Goal: Transaction & Acquisition: Subscribe to service/newsletter

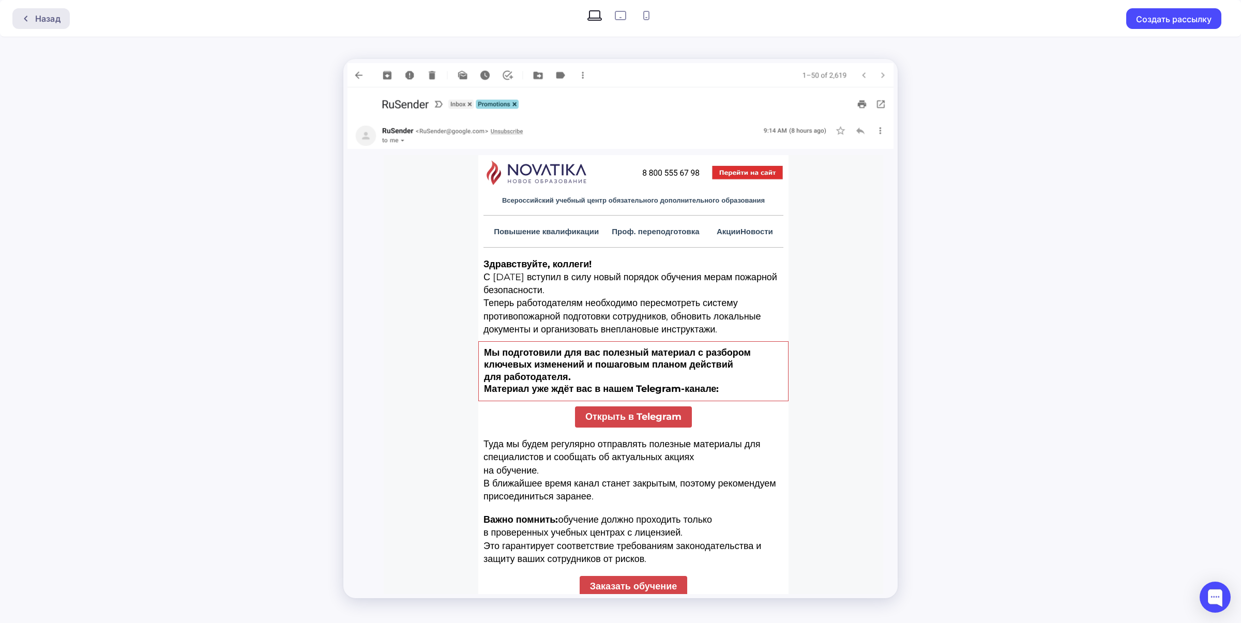
scroll to position [83, 0]
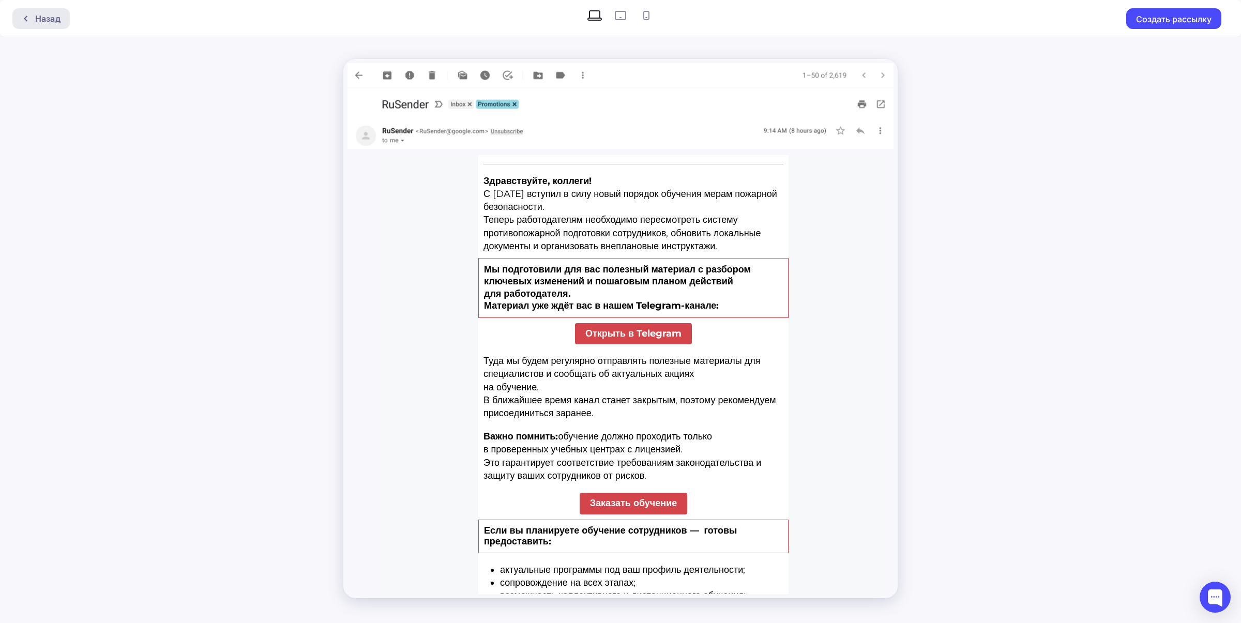
click at [49, 16] on div "Назад" at bounding box center [47, 18] width 25 height 12
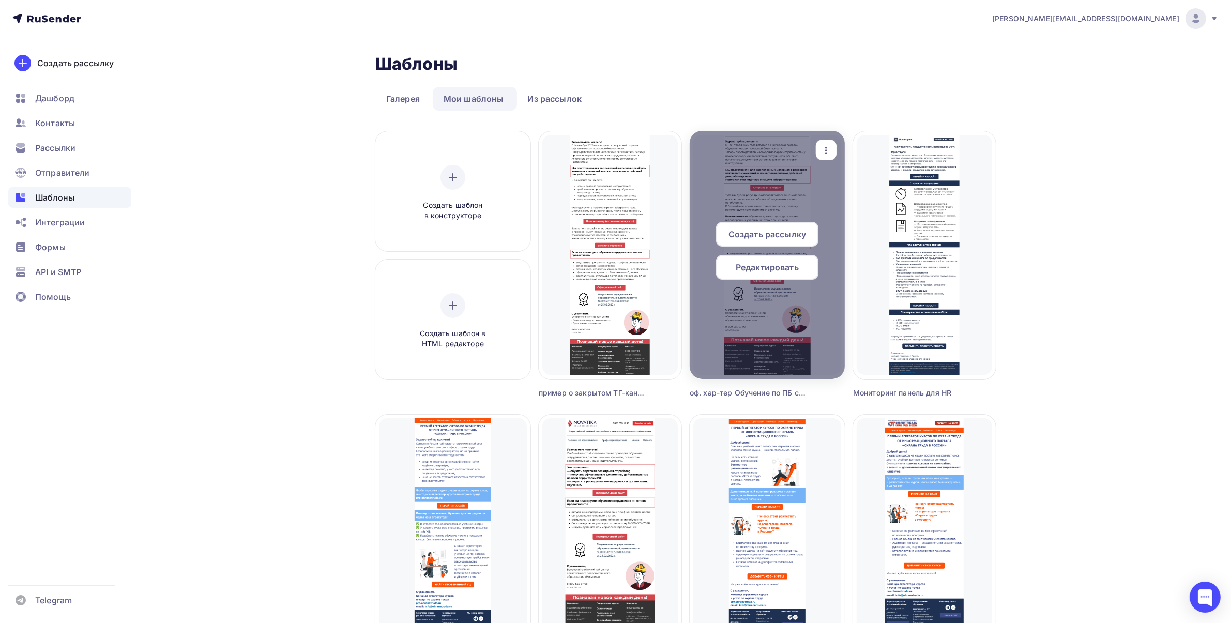
click at [831, 146] on div "button" at bounding box center [826, 150] width 21 height 20
click at [763, 265] on span "Редактировать" at bounding box center [767, 267] width 63 height 12
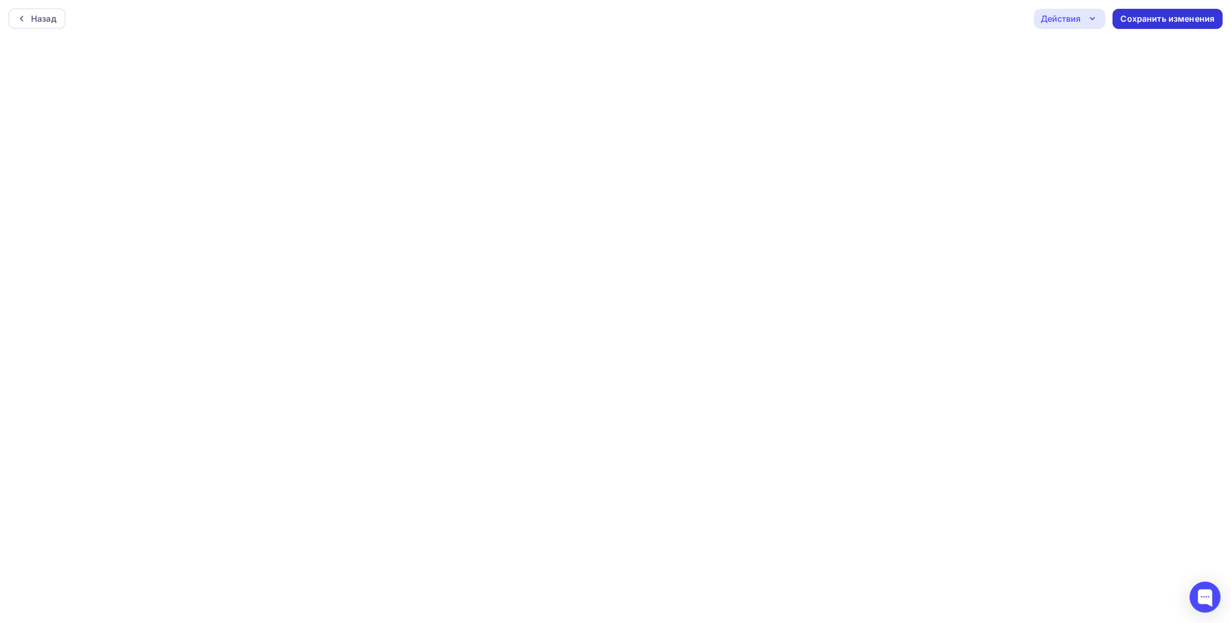
click at [1151, 19] on div "Сохранить изменения" at bounding box center [1168, 19] width 94 height 12
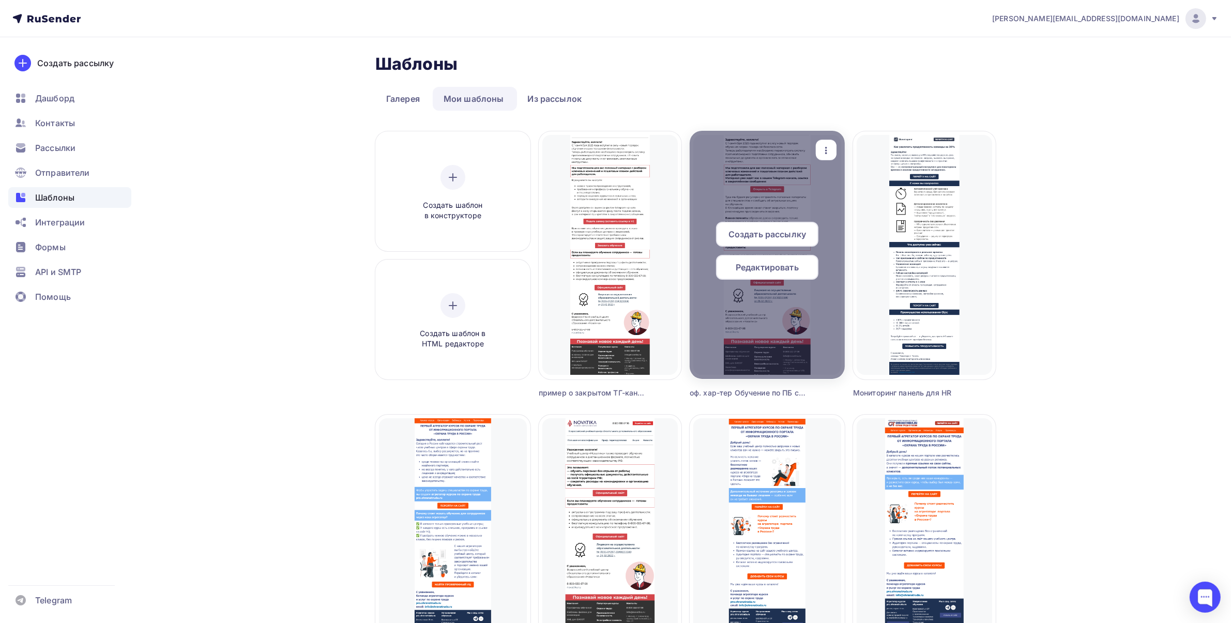
click at [820, 156] on icon "button" at bounding box center [826, 150] width 12 height 12
click at [872, 201] on div "Предпросмотр" at bounding box center [881, 201] width 64 height 12
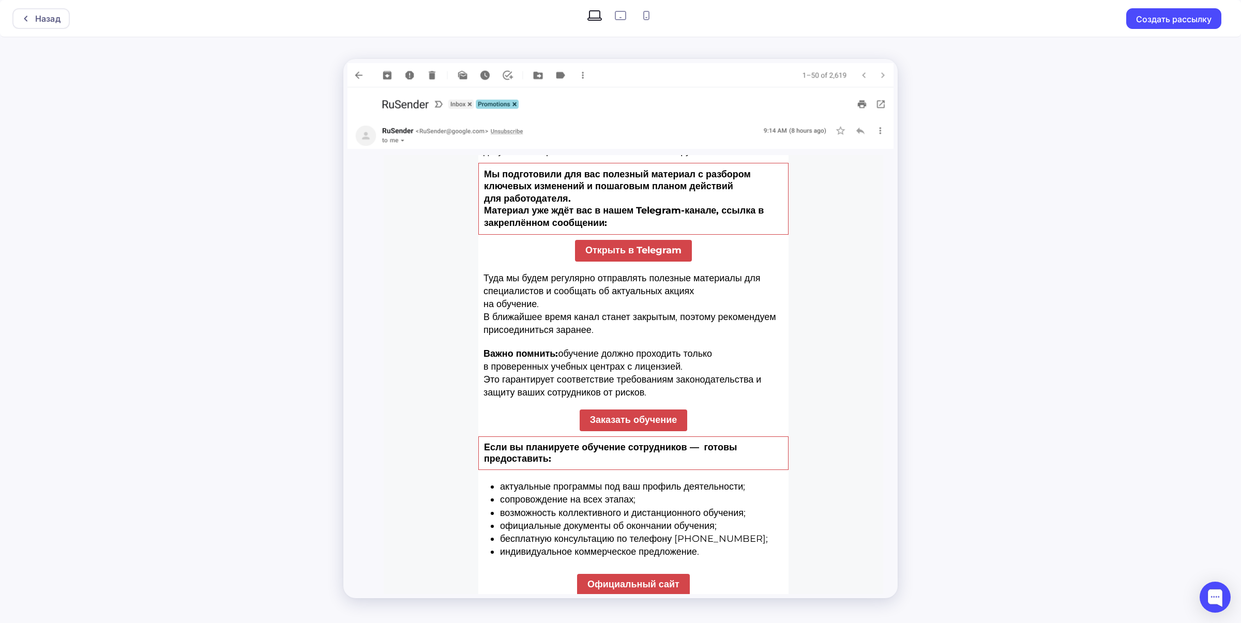
scroll to position [180, 0]
click at [49, 21] on div "Назад" at bounding box center [47, 18] width 25 height 12
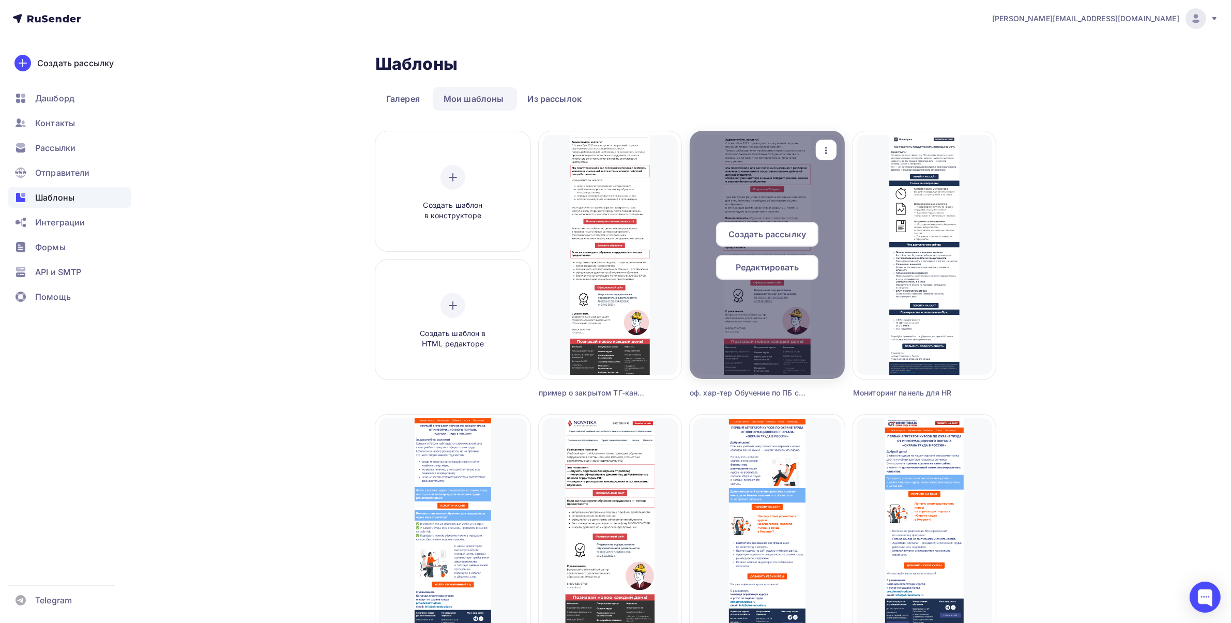
click at [769, 267] on span "Редактировать" at bounding box center [767, 267] width 63 height 12
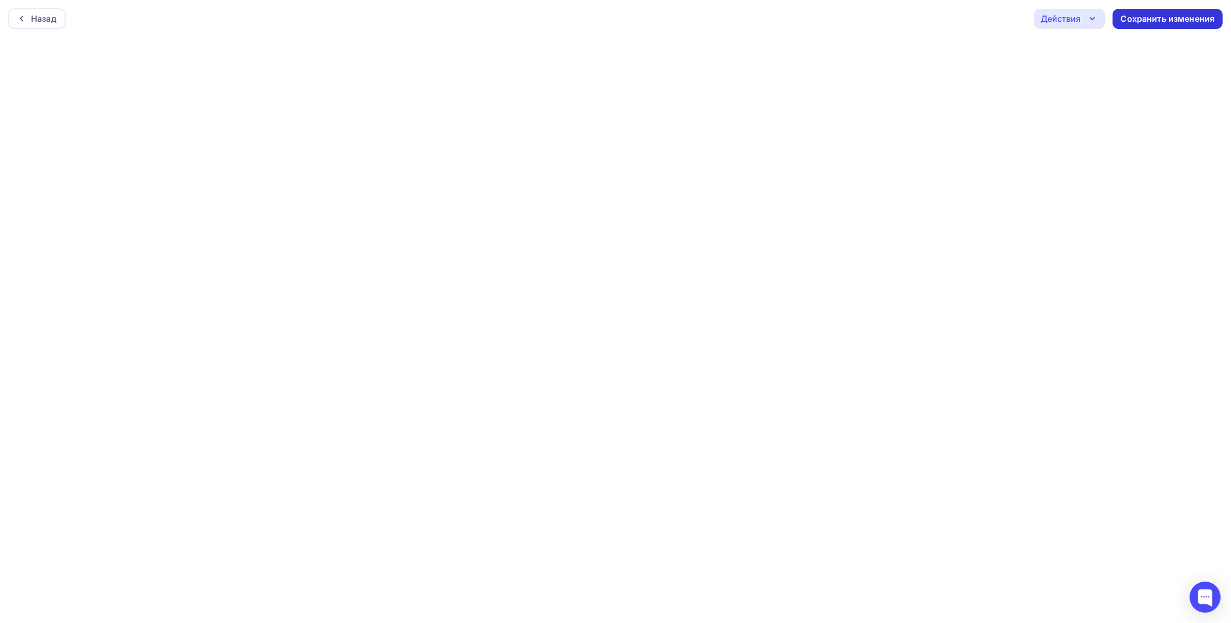
click at [1147, 16] on div "Сохранить изменения" at bounding box center [1168, 19] width 94 height 12
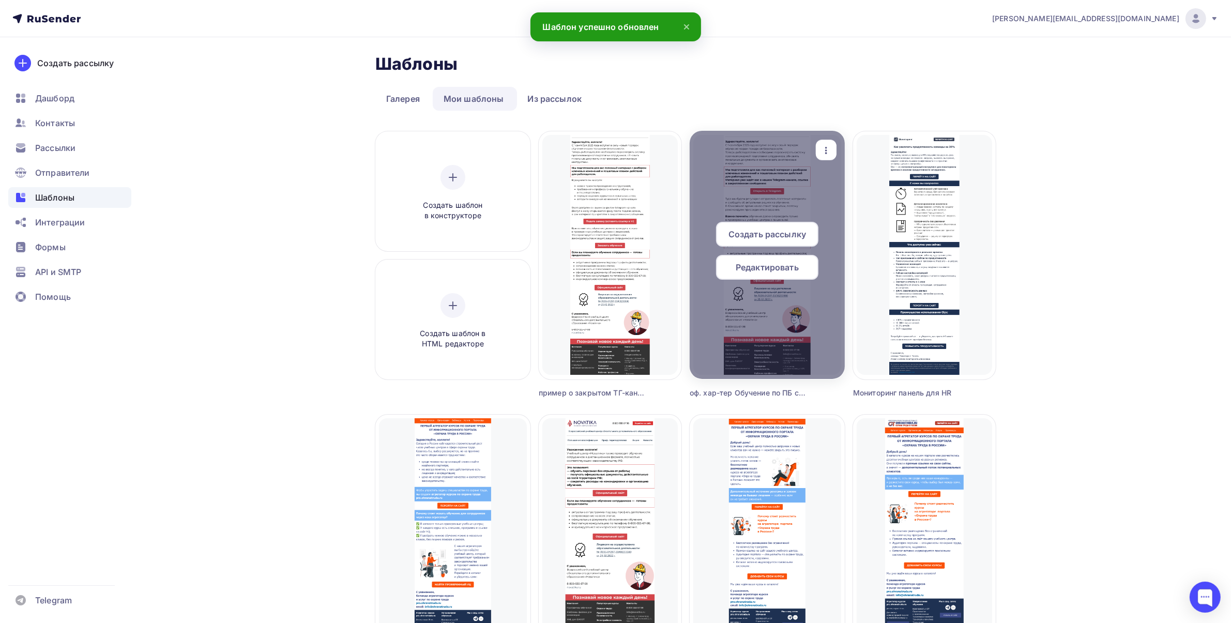
click at [820, 147] on icon "button" at bounding box center [826, 150] width 12 height 12
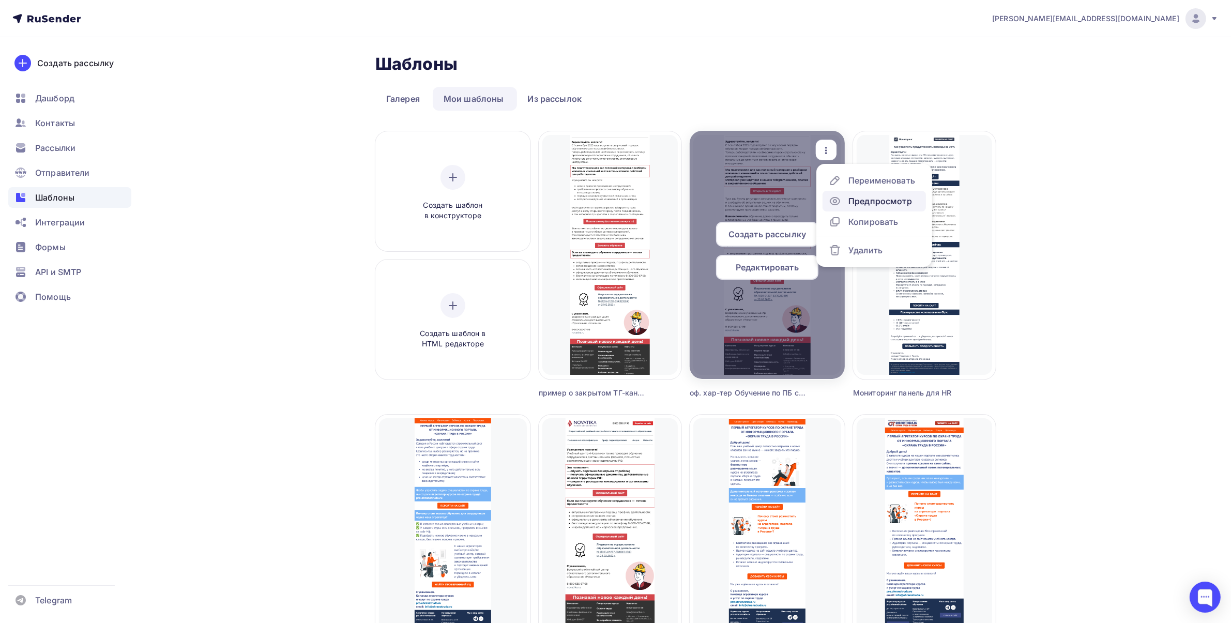
click at [867, 202] on div "Предпросмотр" at bounding box center [881, 201] width 64 height 12
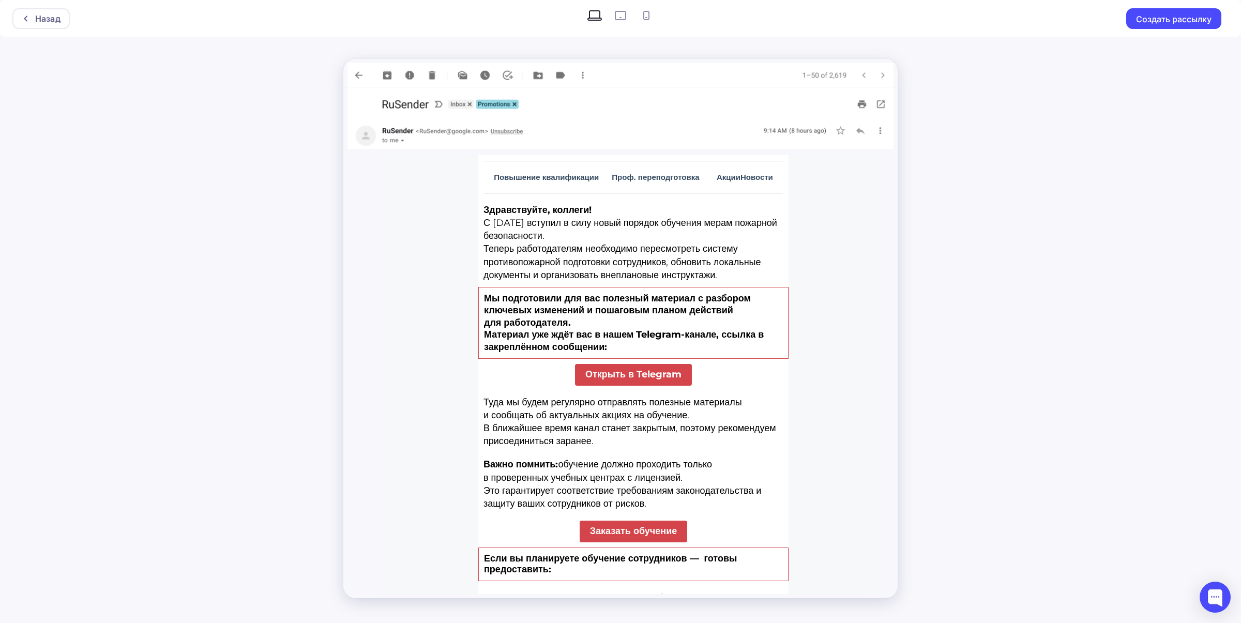
scroll to position [64, 0]
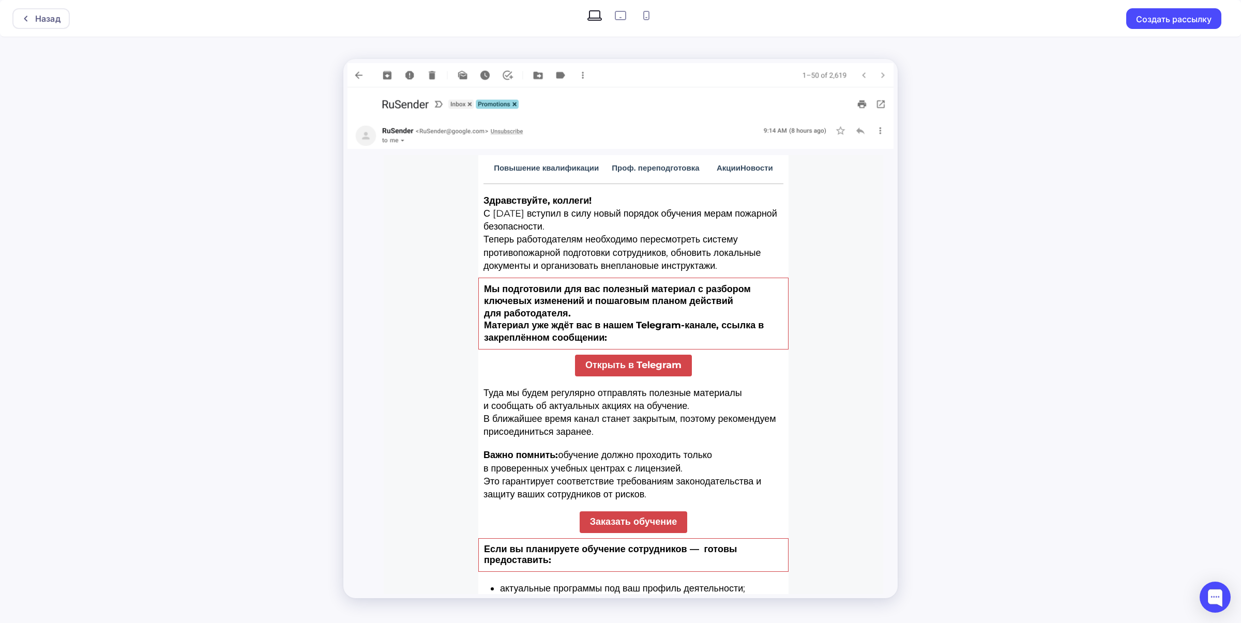
drag, startPoint x: 880, startPoint y: 239, endPoint x: 1271, endPoint y: 420, distance: 430.8
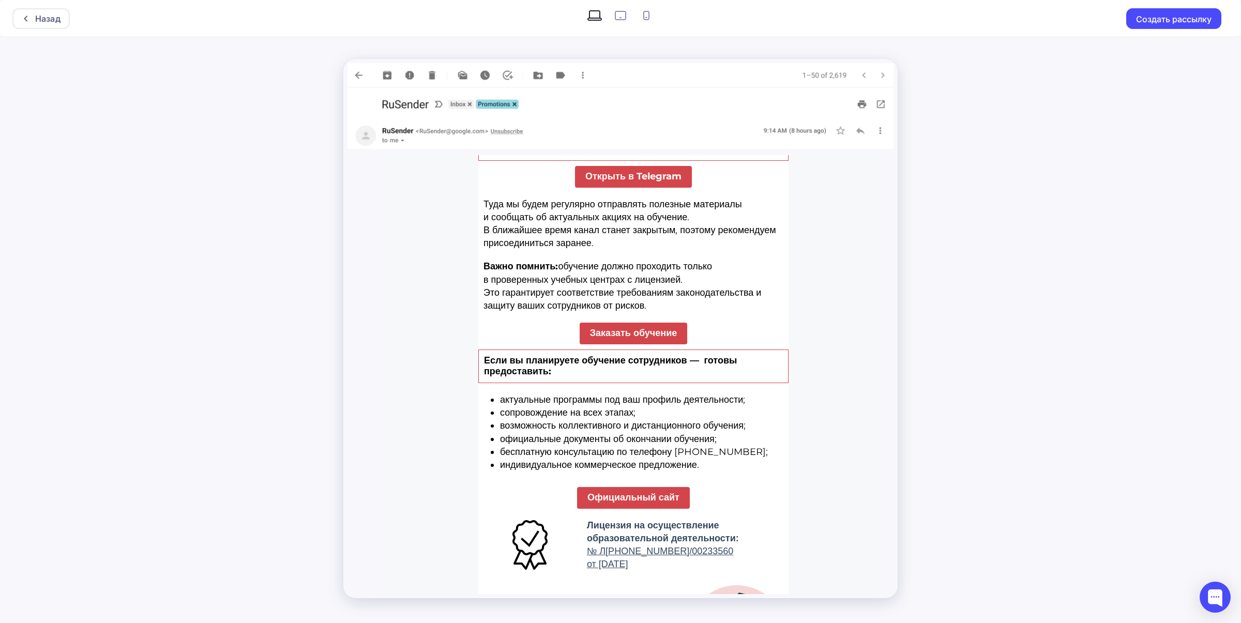
scroll to position [62, 0]
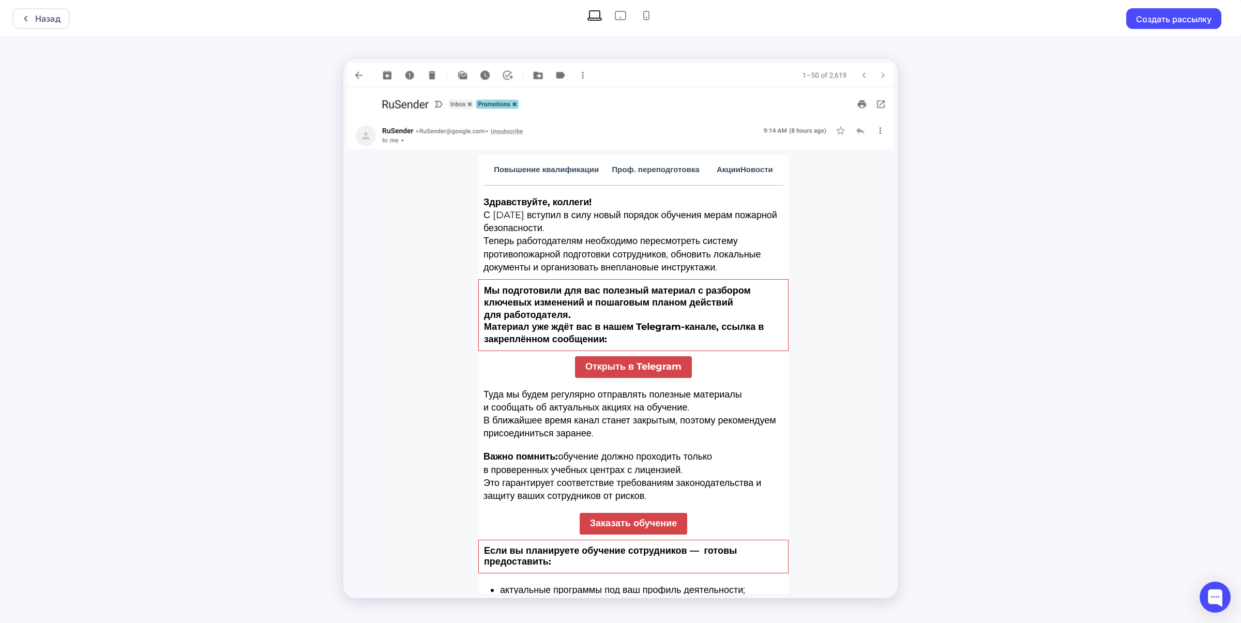
click at [623, 378] on span "Открыть в Telegram" at bounding box center [633, 367] width 117 height 22
click at [650, 372] on span "Открыть в Telegram" at bounding box center [633, 367] width 117 height 22
click at [1168, 19] on button "Создать рассылку" at bounding box center [1173, 18] width 95 height 21
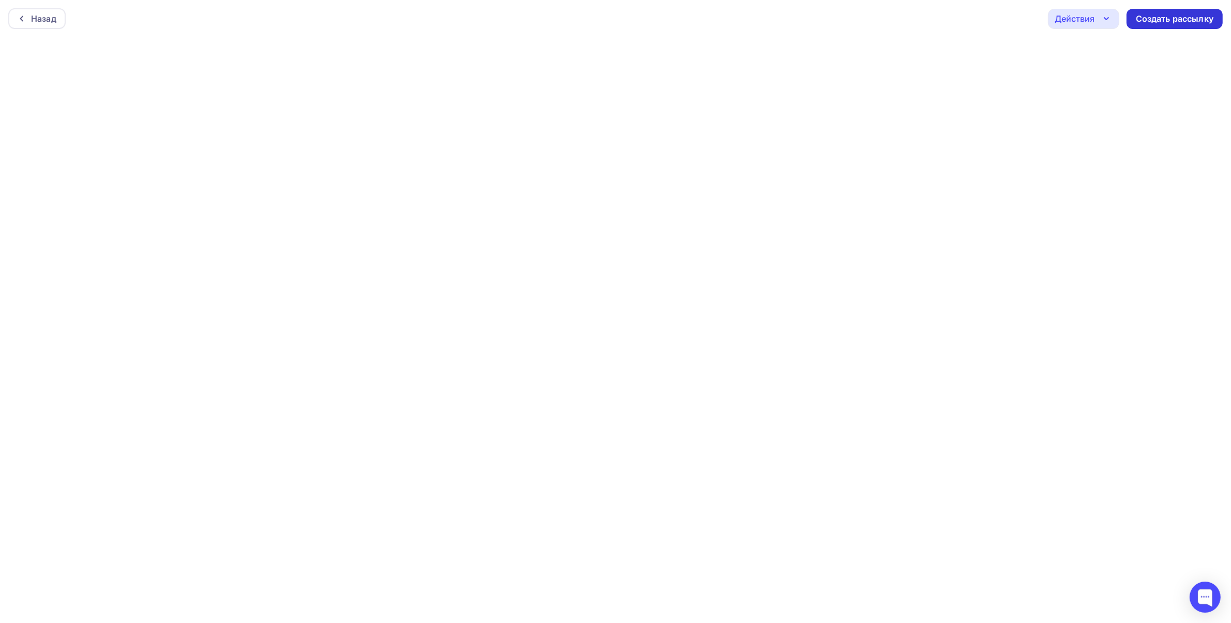
click at [1149, 14] on div "Создать рассылку" at bounding box center [1175, 19] width 78 height 12
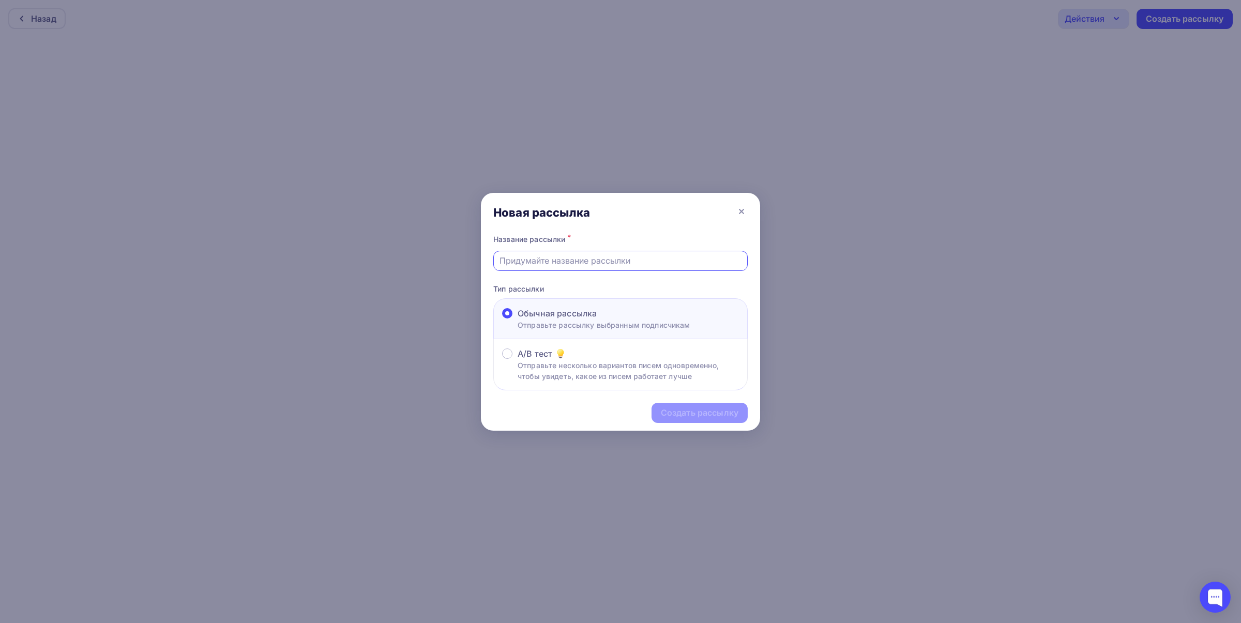
click at [535, 262] on input "text" at bounding box center [621, 260] width 243 height 12
type input "пожарка с 1 сентября в ТГ"
click at [697, 415] on div "Создать рассылку" at bounding box center [700, 413] width 78 height 12
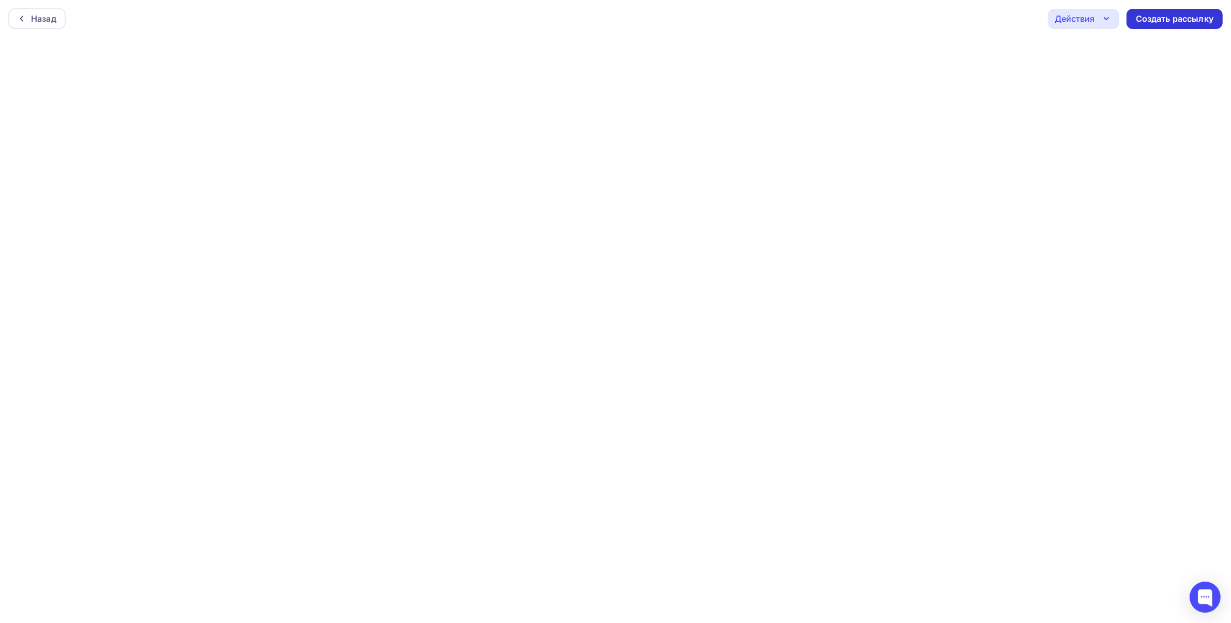
click at [1169, 17] on div "Создать рассылку" at bounding box center [1175, 19] width 78 height 12
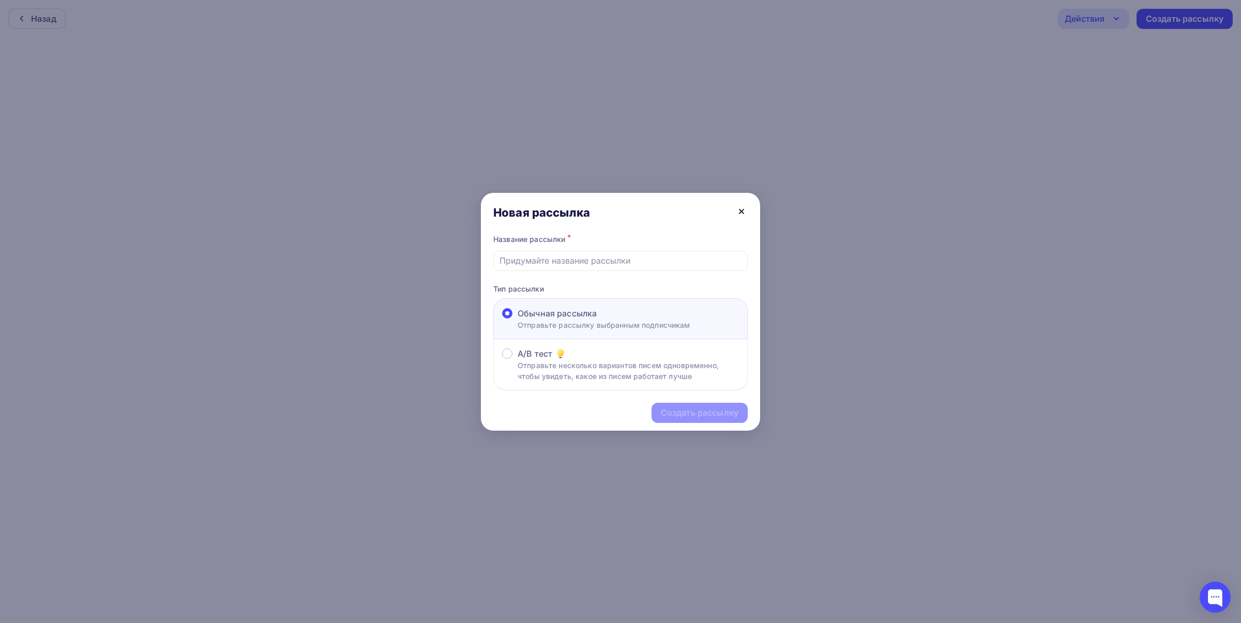
click at [737, 210] on icon at bounding box center [741, 211] width 12 height 12
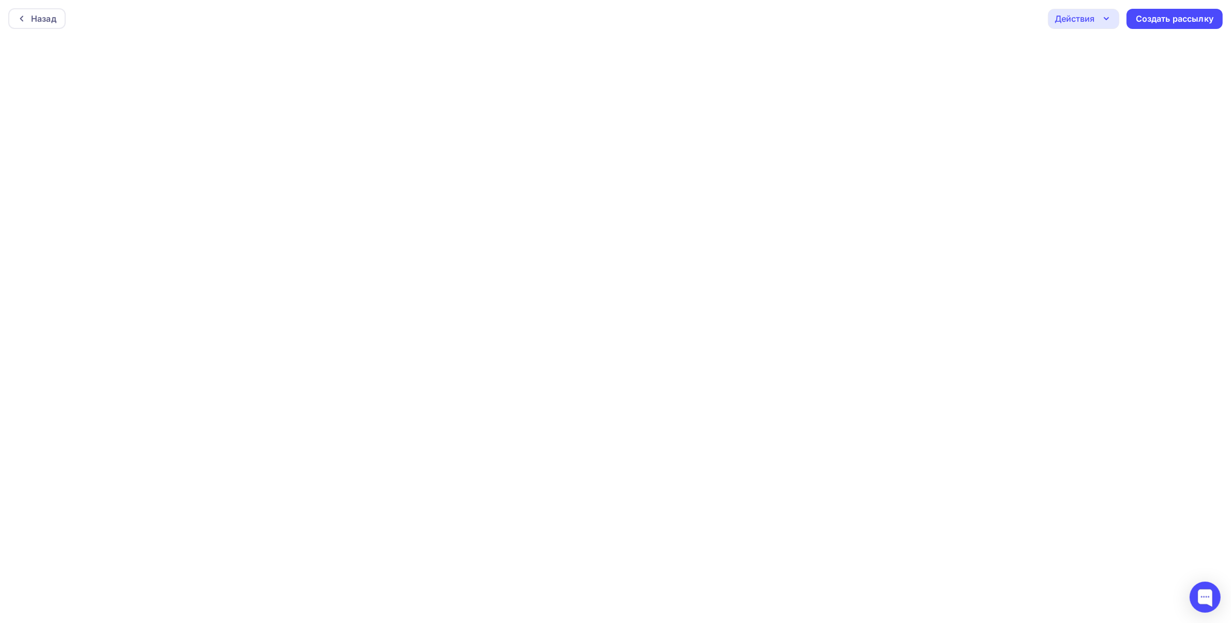
click at [37, 22] on div "Назад" at bounding box center [43, 18] width 25 height 12
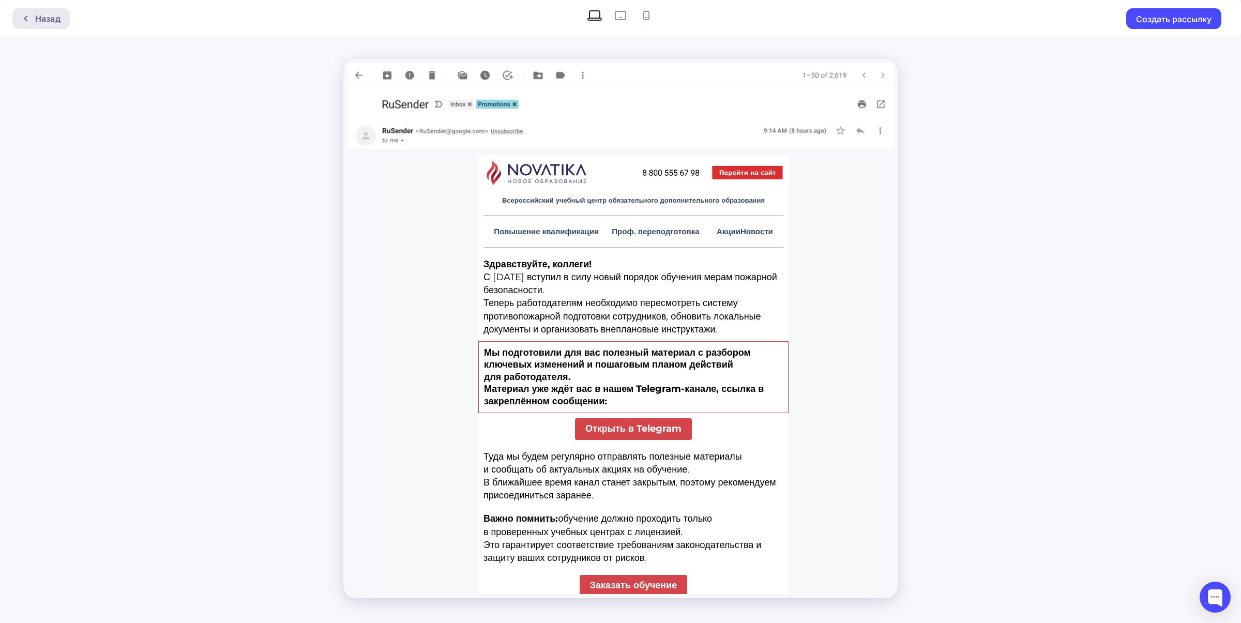
click at [54, 16] on div "Назад" at bounding box center [47, 18] width 25 height 12
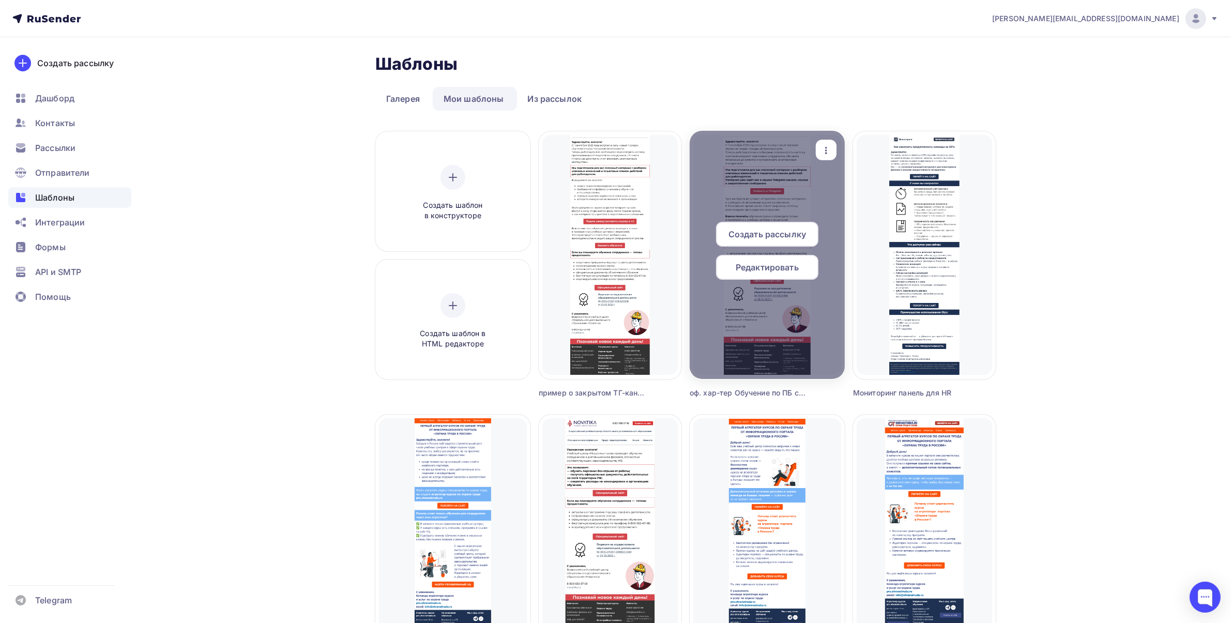
click at [771, 234] on span "Создать рассылку" at bounding box center [768, 234] width 78 height 12
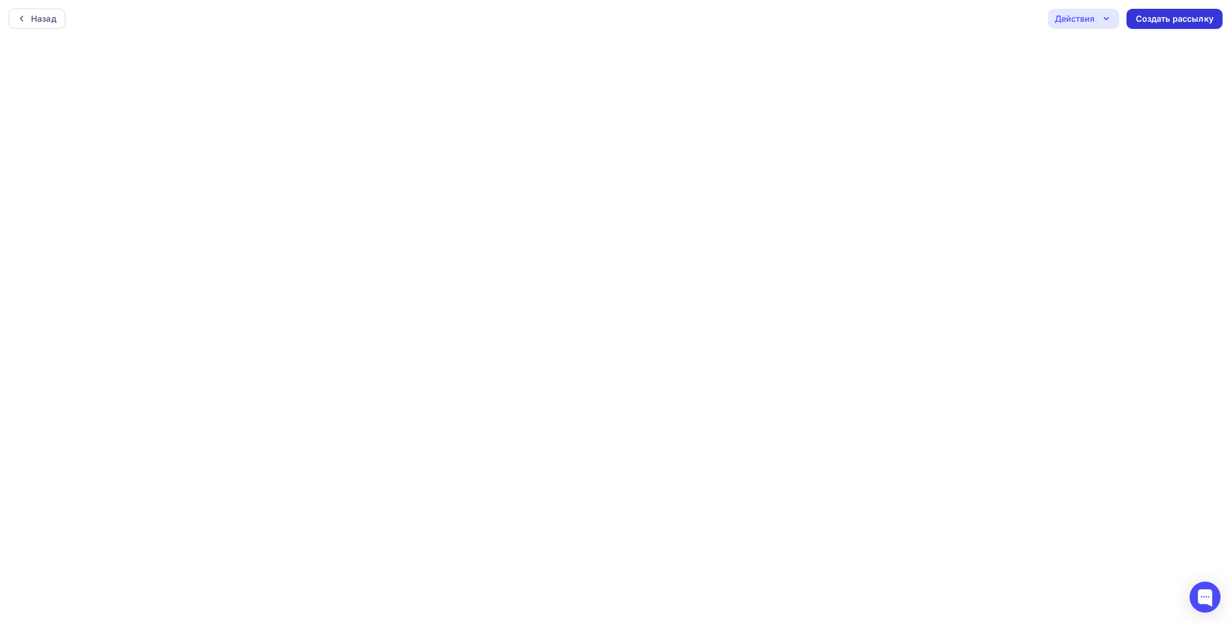
click at [1181, 22] on div "Создать рассылку" at bounding box center [1175, 19] width 78 height 12
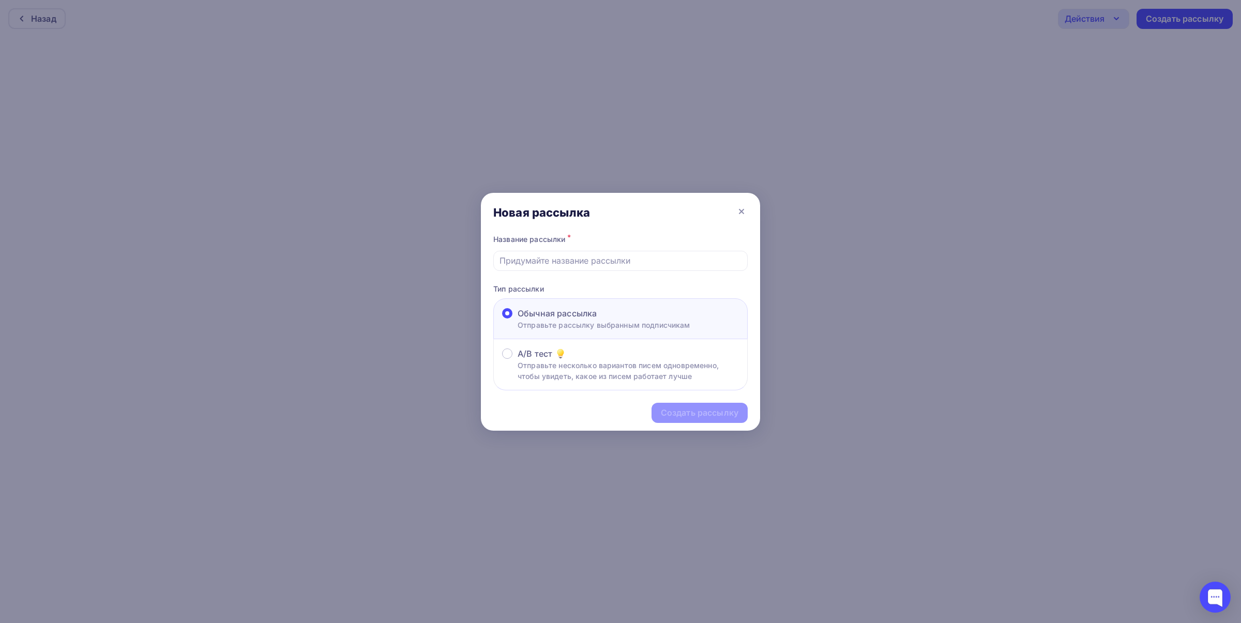
click at [558, 262] on input "text" at bounding box center [621, 260] width 243 height 12
type input "обучение по пожарке в [GEOGRAPHIC_DATA]"
click at [697, 414] on div "Создать рассылку" at bounding box center [700, 413] width 78 height 12
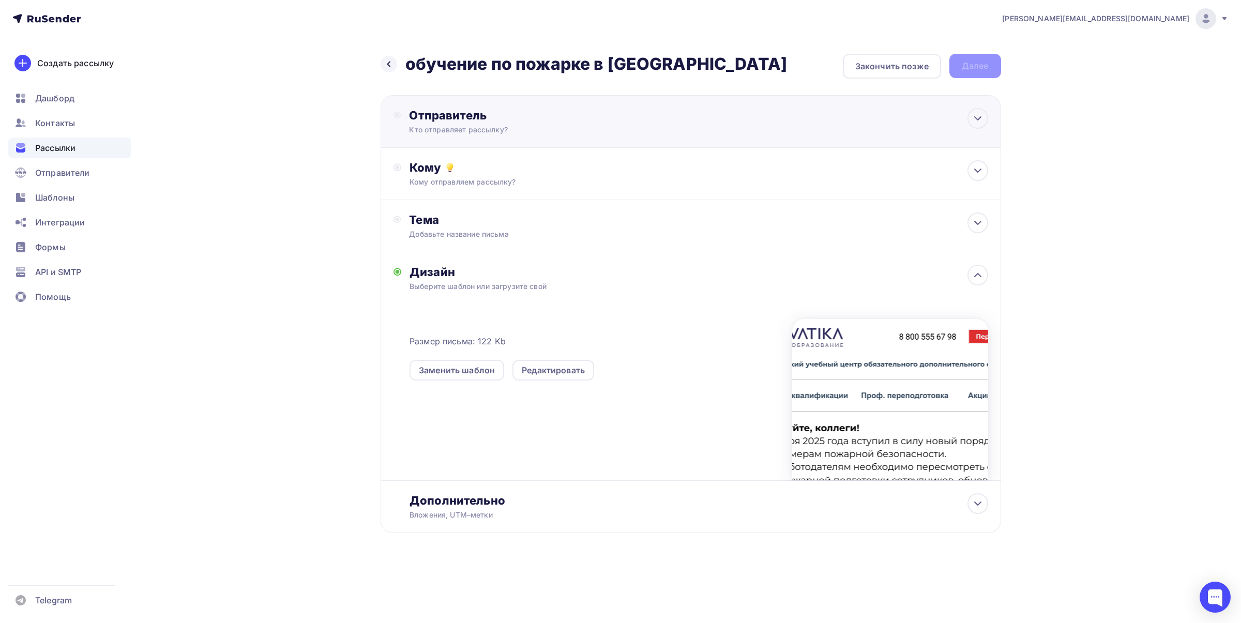
click at [512, 126] on div "Кто отправляет рассылку?" at bounding box center [510, 130] width 202 height 10
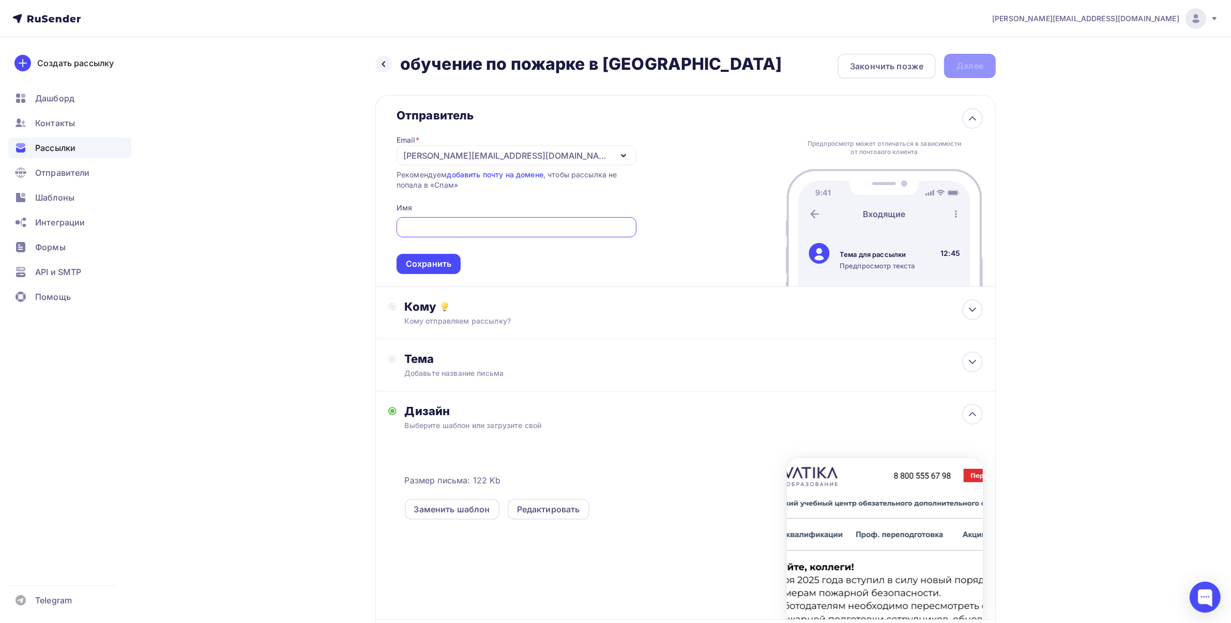
click at [436, 155] on div "[PERSON_NAME][EMAIL_ADDRESS][DOMAIN_NAME]" at bounding box center [507, 155] width 208 height 12
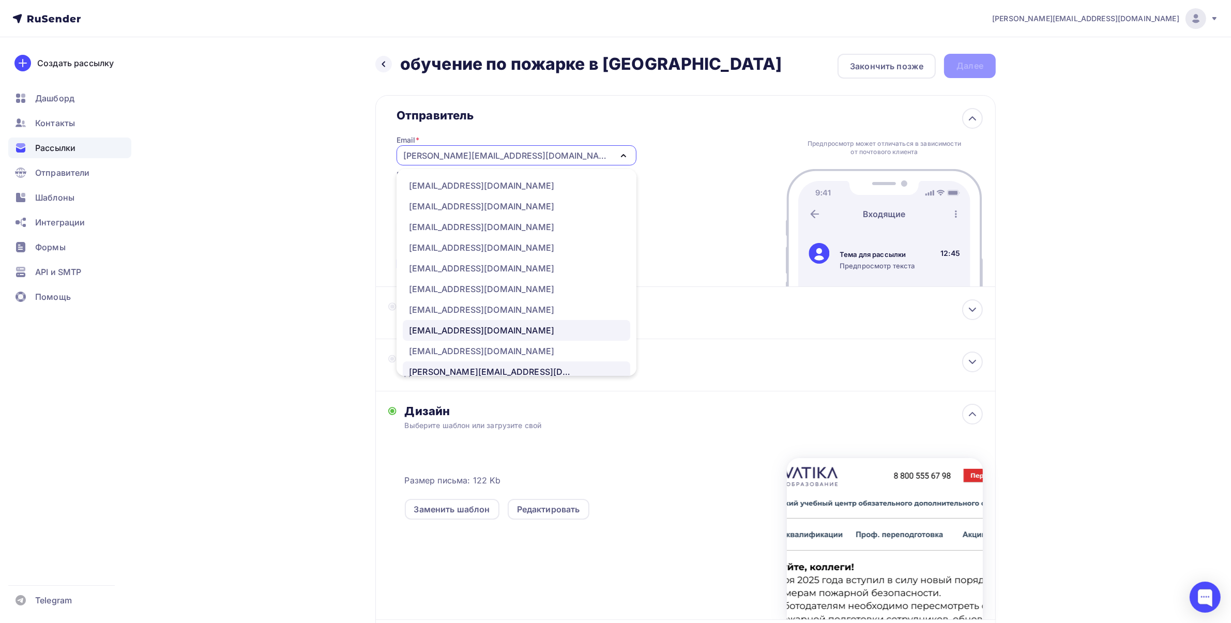
click at [453, 328] on div "[EMAIL_ADDRESS][DOMAIN_NAME]" at bounding box center [481, 330] width 145 height 12
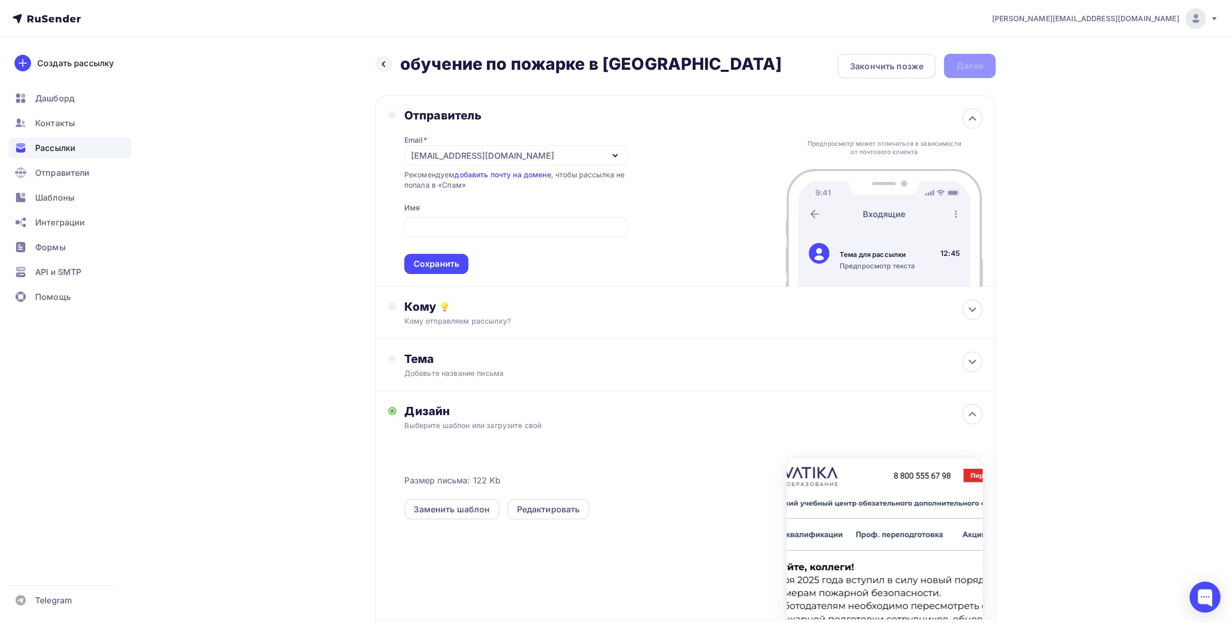
click at [670, 210] on div "Отправитель Email * [EMAIL_ADDRESS][DOMAIN_NAME] [EMAIL_ADDRESS][DOMAIN_NAME] […" at bounding box center [685, 191] width 621 height 192
click at [449, 233] on input "text" at bounding box center [516, 227] width 212 height 12
type input "УЦ «Новатика»"
click at [437, 258] on div "Сохранить" at bounding box center [437, 264] width 46 height 12
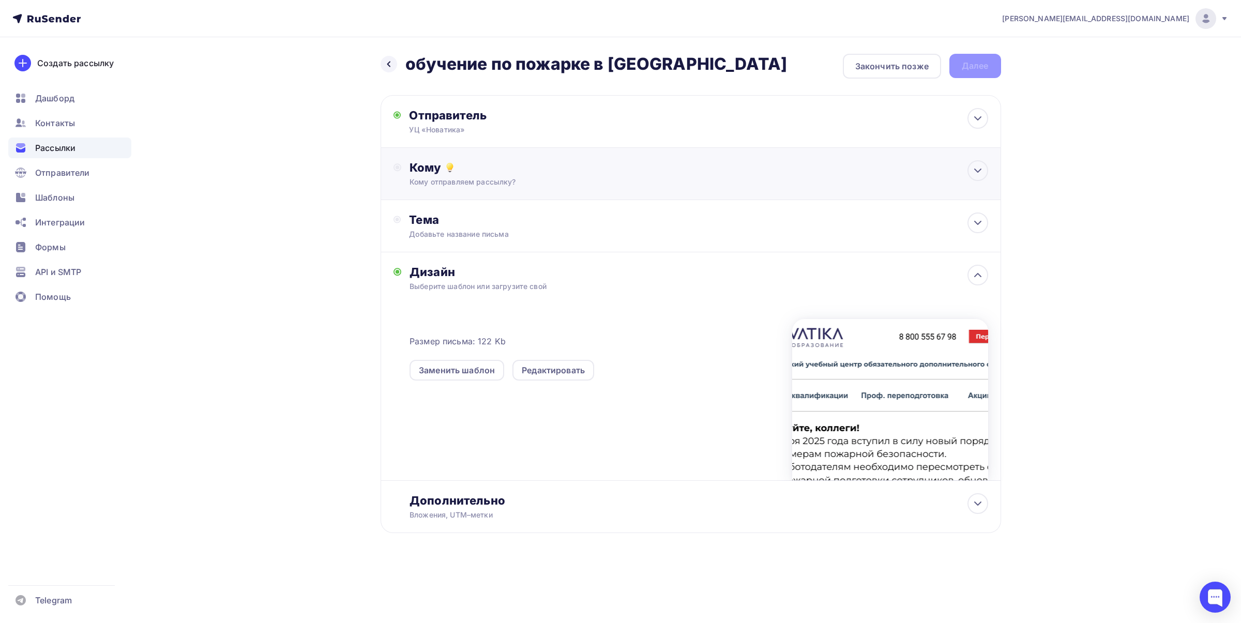
click at [481, 177] on div "Кому отправляем рассылку?" at bounding box center [670, 182] width 521 height 10
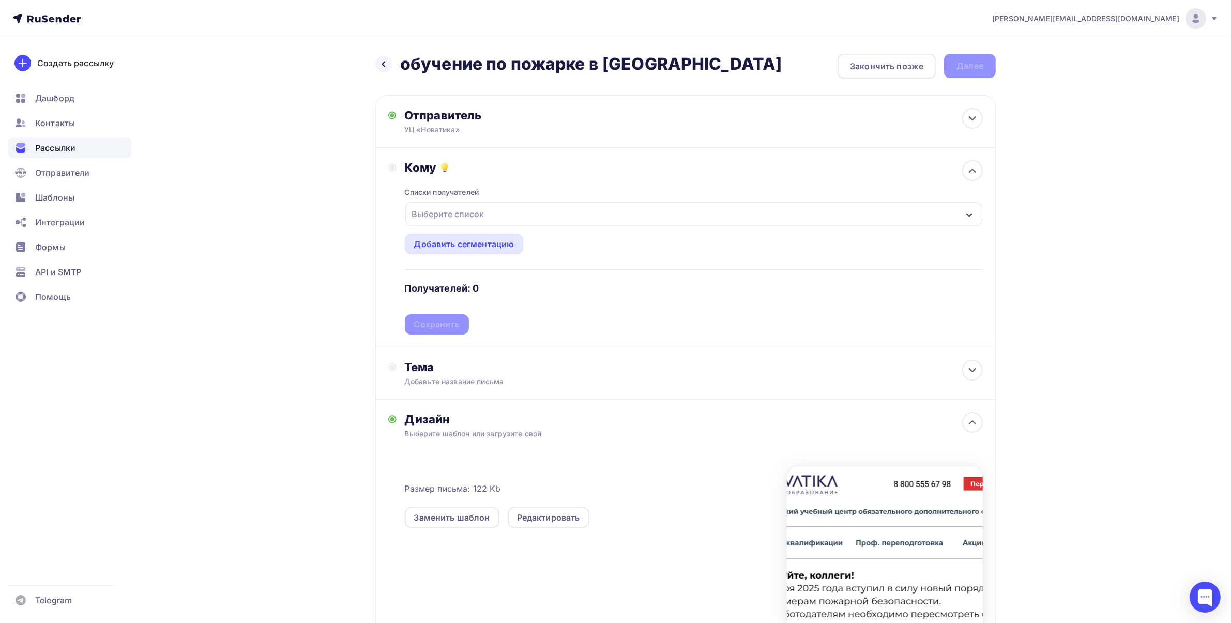
click at [485, 217] on div "Выберите список" at bounding box center [448, 214] width 81 height 19
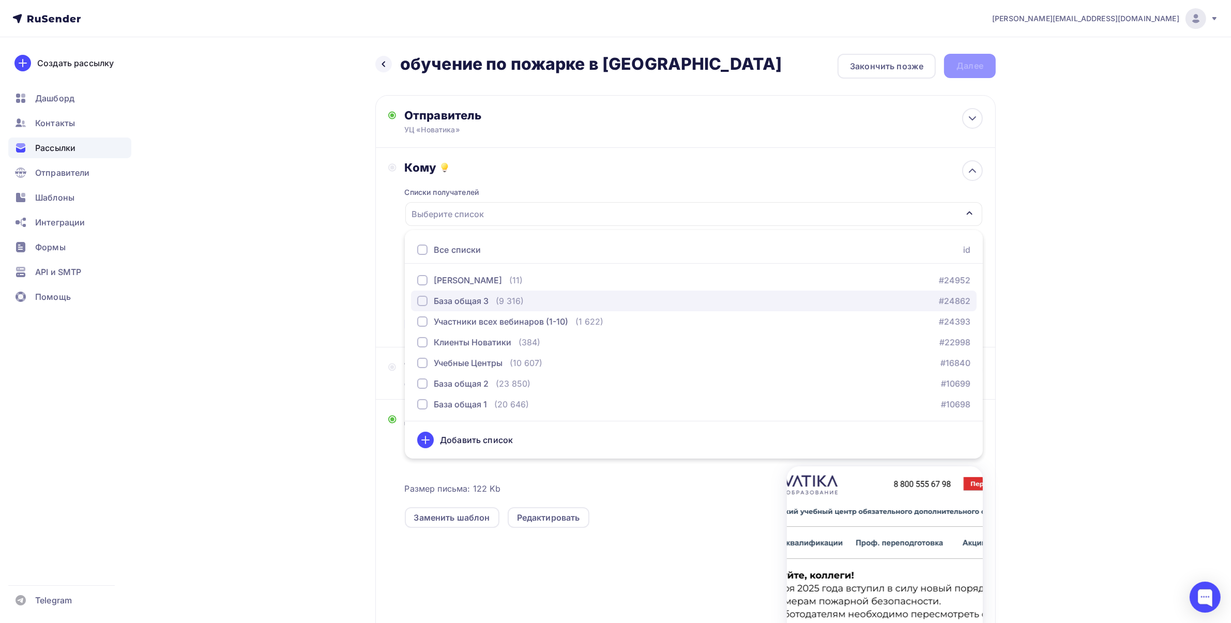
click at [465, 301] on div "База общая 3" at bounding box center [461, 301] width 55 height 12
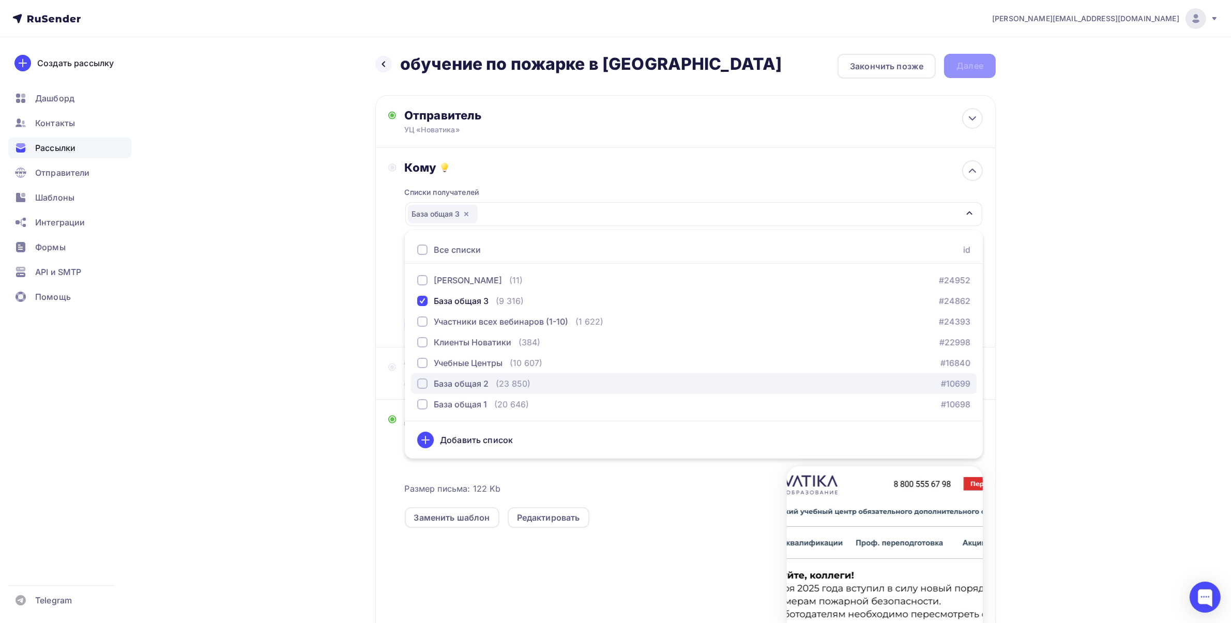
click at [464, 384] on div "База общая 2" at bounding box center [461, 383] width 55 height 12
click at [464, 403] on div "База общая 1" at bounding box center [460, 404] width 53 height 12
click at [1073, 256] on div "[PERSON_NAME][EMAIL_ADDRESS][DOMAIN_NAME] Аккаунт Тарифы Выйти Создать рассылку…" at bounding box center [615, 373] width 1231 height 747
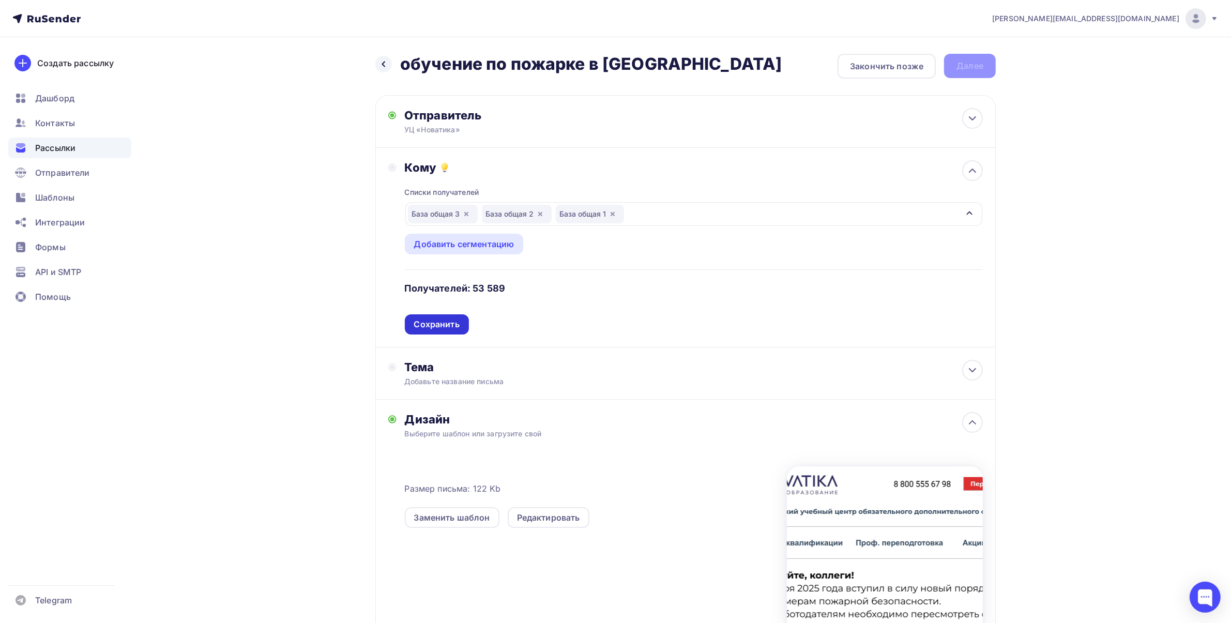
click at [428, 323] on div "Сохранить" at bounding box center [437, 325] width 46 height 12
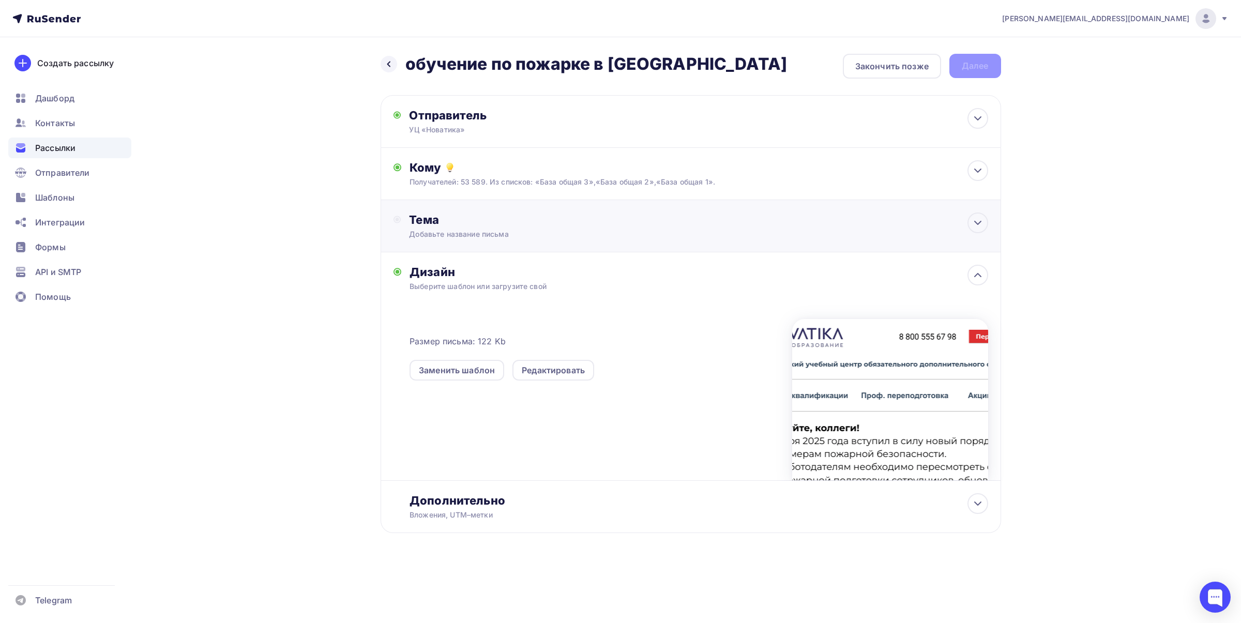
click at [474, 223] on div "Тема" at bounding box center [511, 220] width 204 height 14
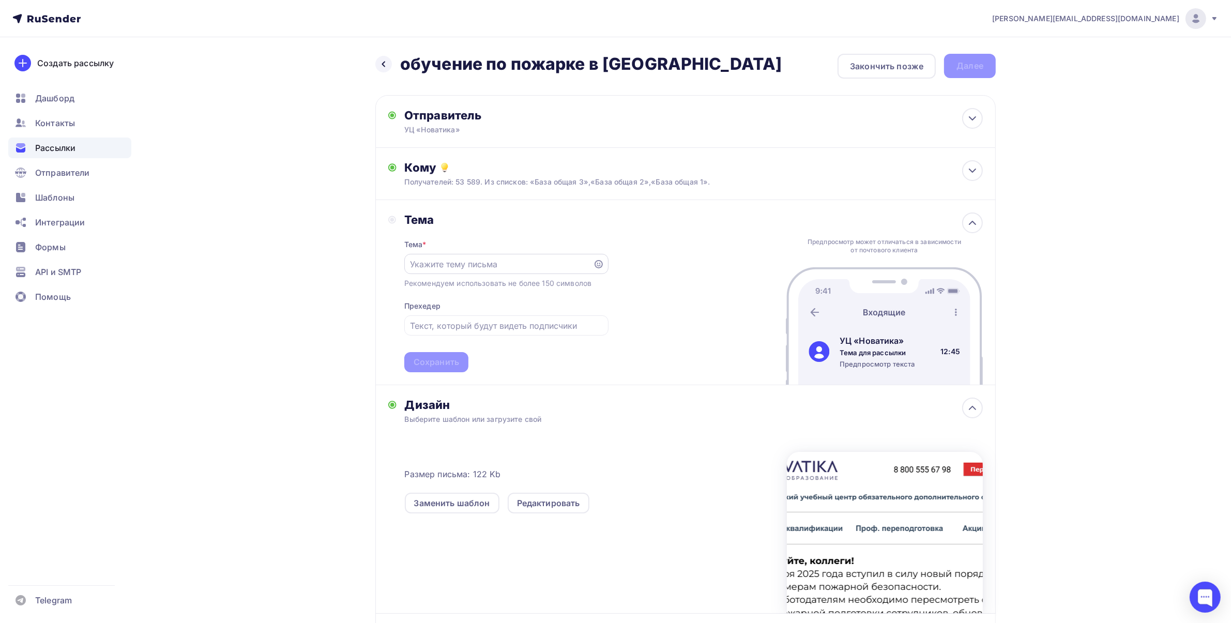
click at [487, 256] on div at bounding box center [506, 264] width 204 height 20
click at [484, 259] on input "text" at bounding box center [498, 264] width 177 height 12
paste input "Новый порядок обучения по пожарной безопасности — что делать работодателю"
type input "Новый порядок обучения по пожарной безопасности — что делать работодателю"
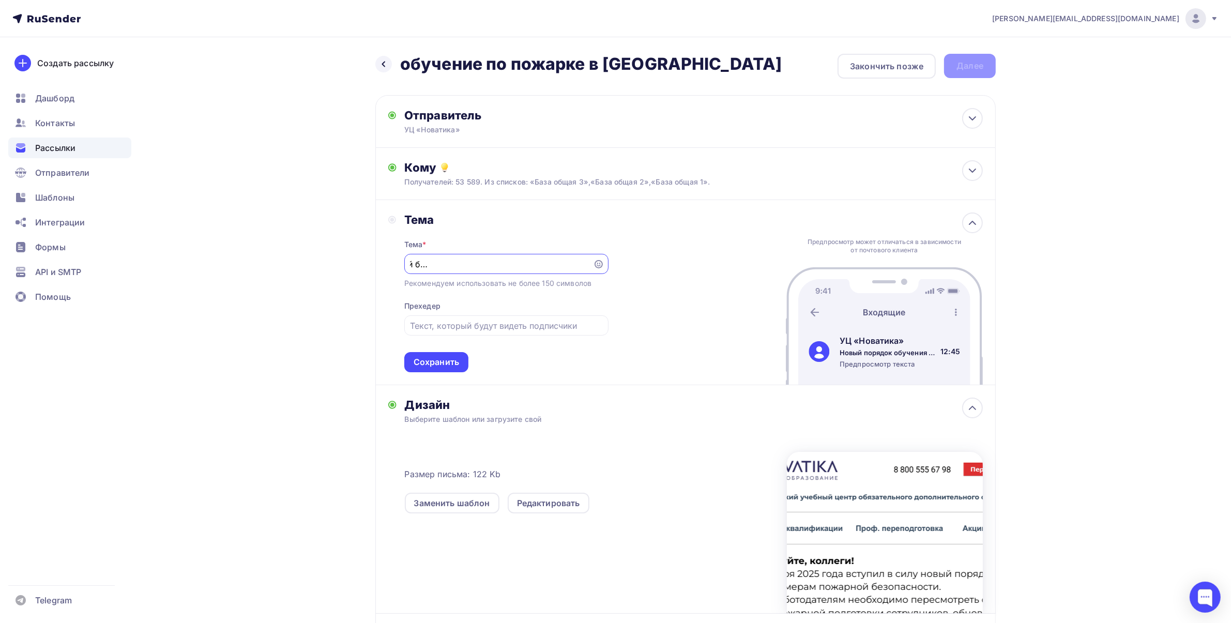
scroll to position [0, 0]
click at [452, 324] on input "text" at bounding box center [506, 326] width 192 height 12
paste input "Документ с пошаговыми рекомендациями — бесплатно в Telegram"
type input "Документ с пошаговыми рекомендациями — бесплатно в Telegram"
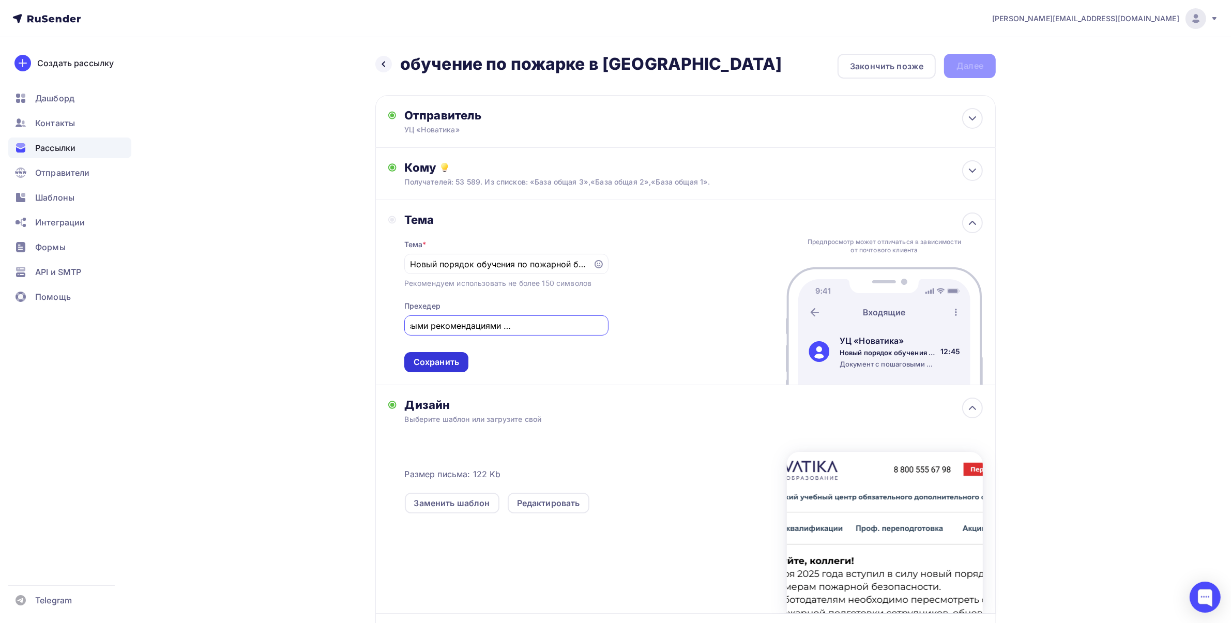
scroll to position [0, 0]
click at [445, 362] on div "Сохранить" at bounding box center [437, 362] width 46 height 12
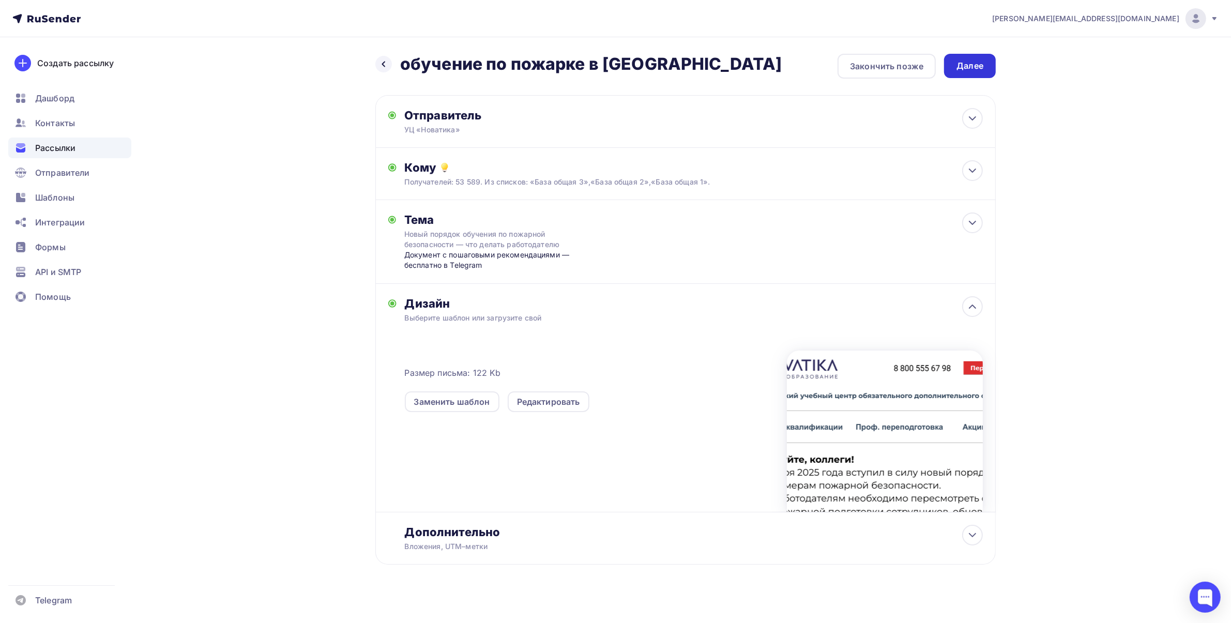
click at [963, 68] on div "Далее" at bounding box center [970, 66] width 27 height 12
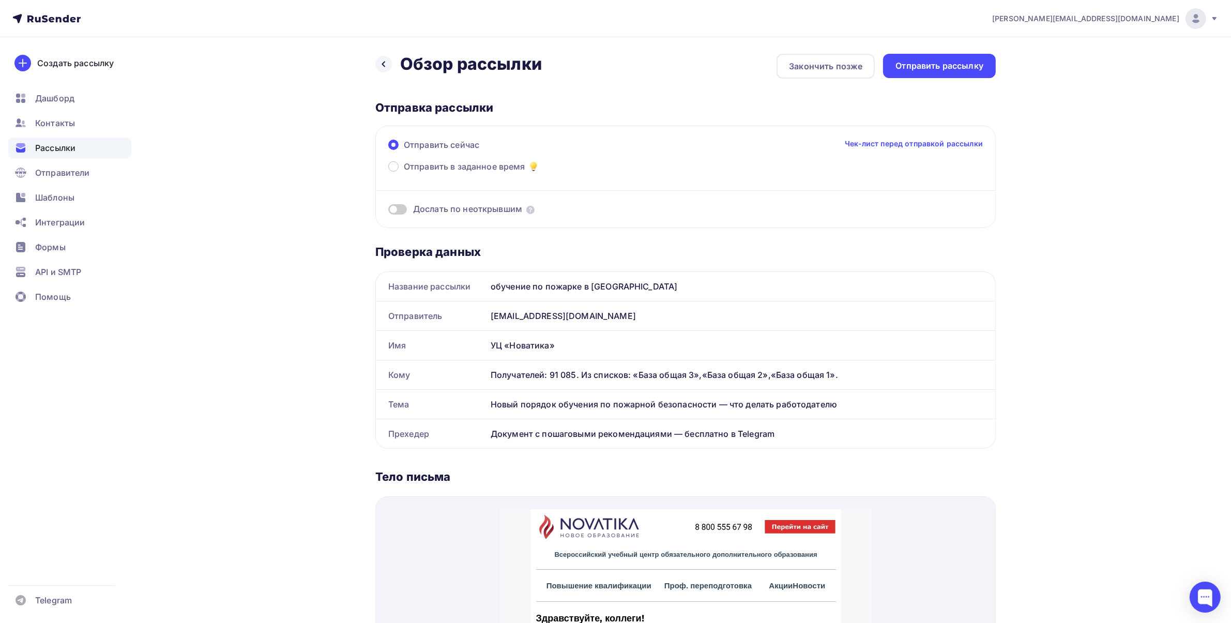
click at [399, 206] on span at bounding box center [397, 209] width 19 height 10
click at [388, 211] on input "checkbox" at bounding box center [388, 211] width 0 height 0
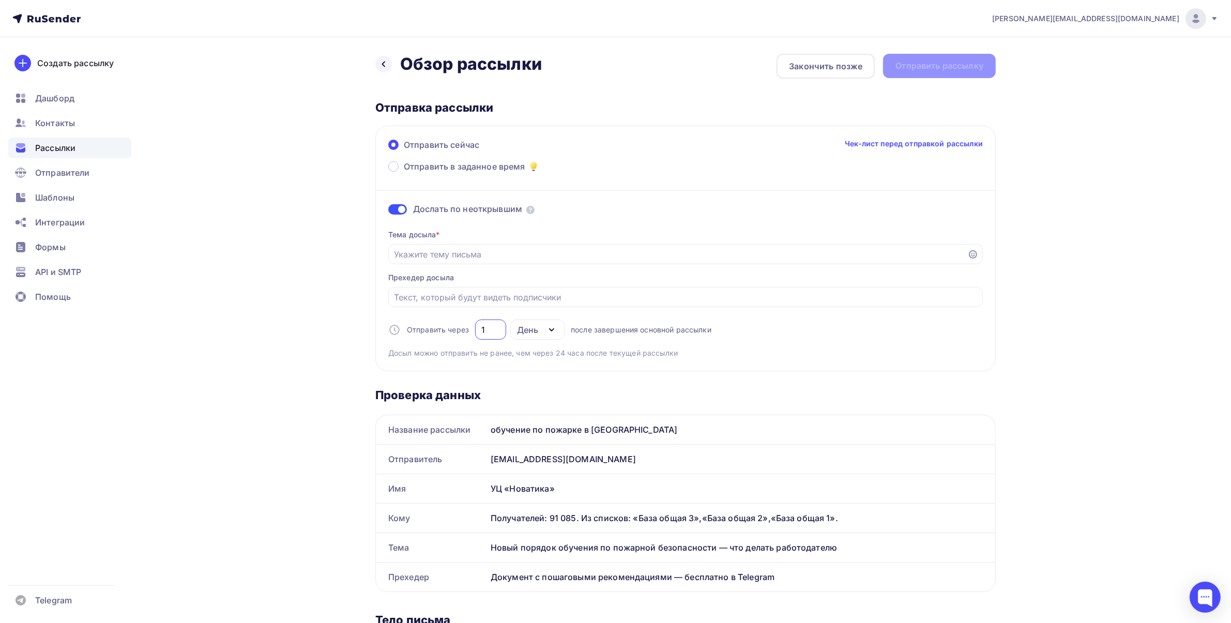
click at [468, 334] on div "Отправить через 1 День День Часы после завершения основной рассылки" at bounding box center [549, 330] width 323 height 20
type input "5"
click at [417, 252] on input "Отправить в заданное время" at bounding box center [678, 254] width 567 height 12
click at [441, 258] on input "Отправить в заданное время" at bounding box center [678, 254] width 567 height 12
paste input "новый порядок обучения по пожарной безопасности"
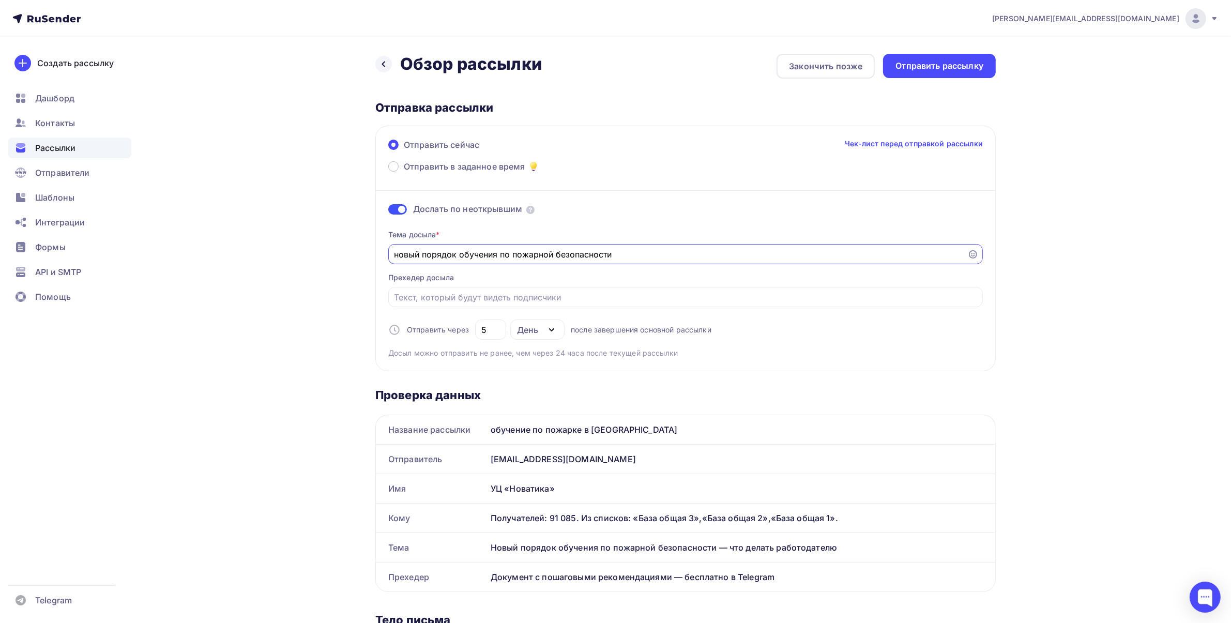
click at [397, 256] on input "новый порядок обучения по пожарной безопасности" at bounding box center [678, 254] width 567 height 12
type input "Новый порядок обучения по пожарной безопасности"
click at [403, 291] on input "Отправить в заданное время" at bounding box center [686, 297] width 583 height 12
type input "Б"
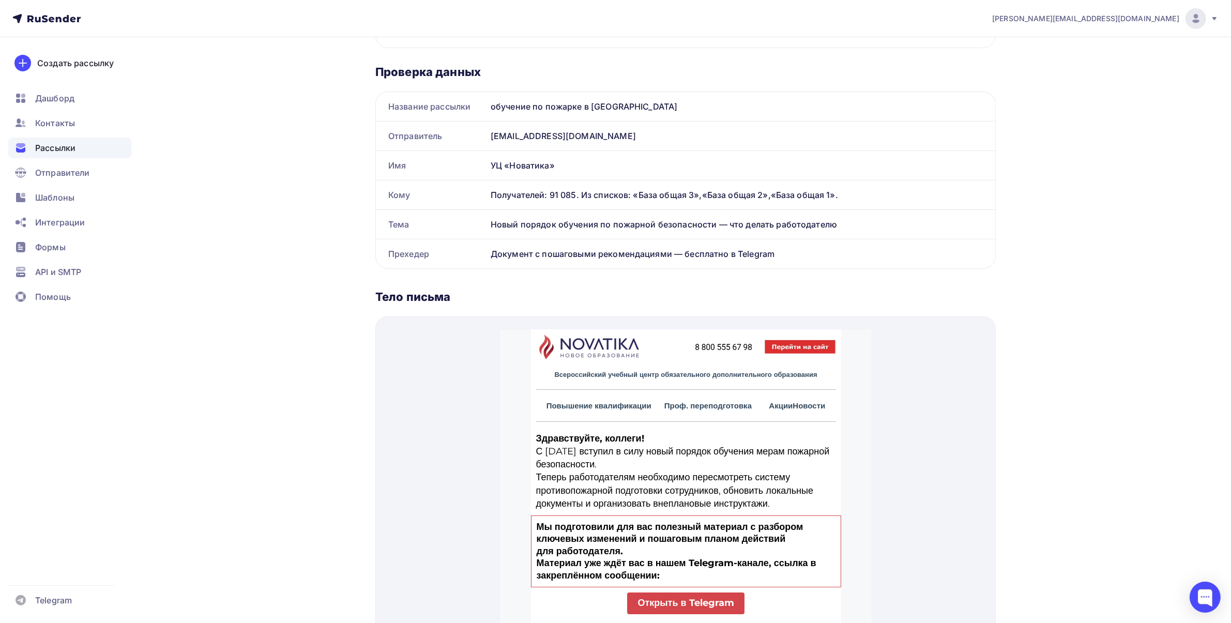
type input "Готовый разбор в бесплатном файле"
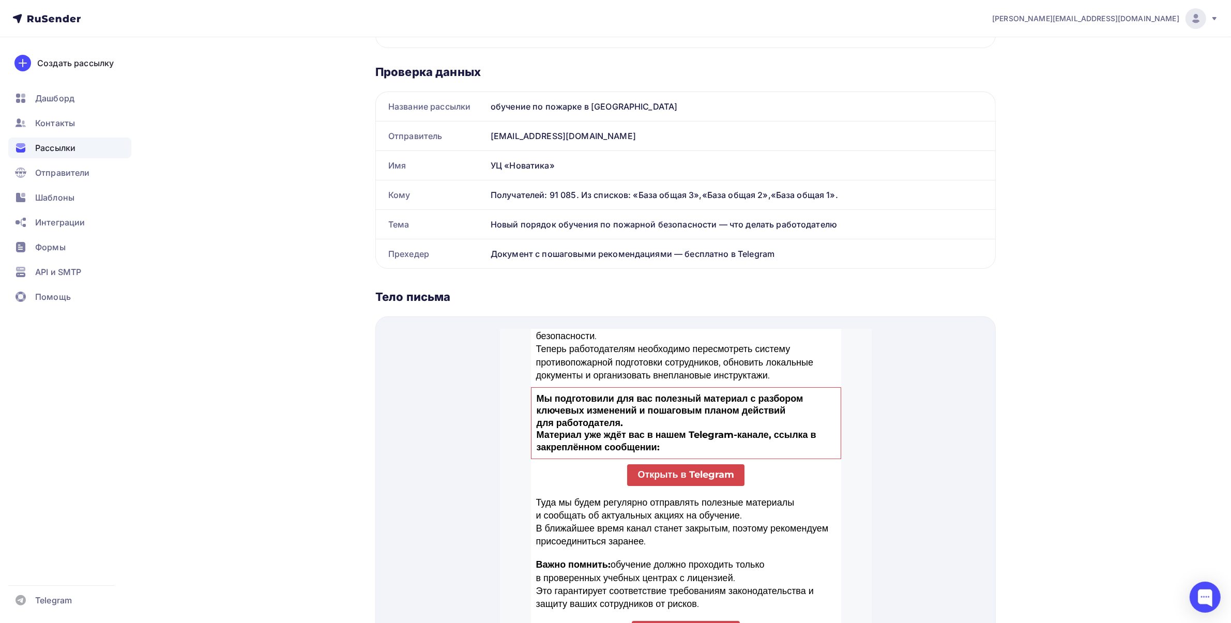
scroll to position [129, 0]
click at [665, 467] on span "Открыть в Telegram" at bounding box center [685, 461] width 96 height 11
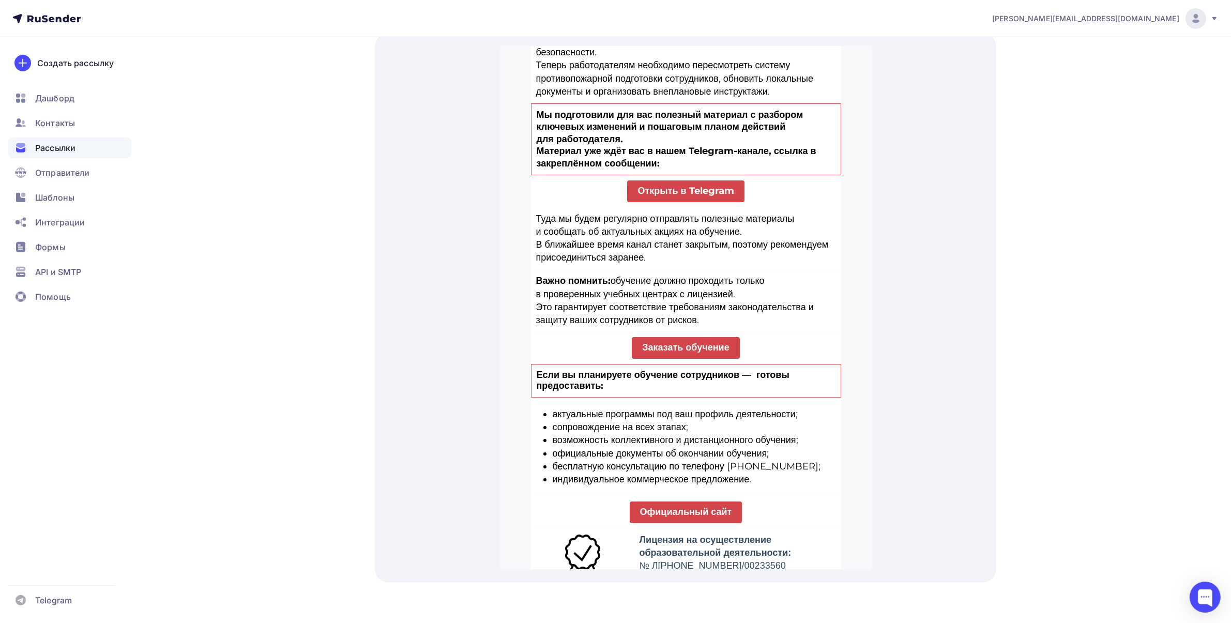
scroll to position [608, 0]
click at [645, 340] on span "Заказать обучение" at bounding box center [685, 334] width 87 height 11
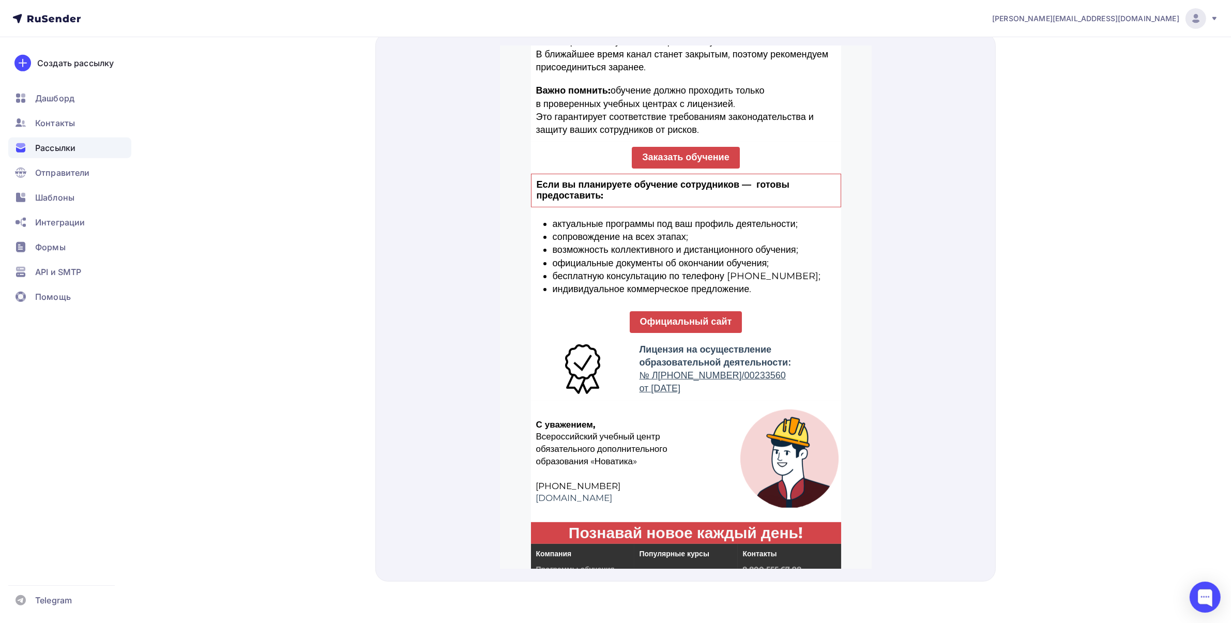
scroll to position [323, 0]
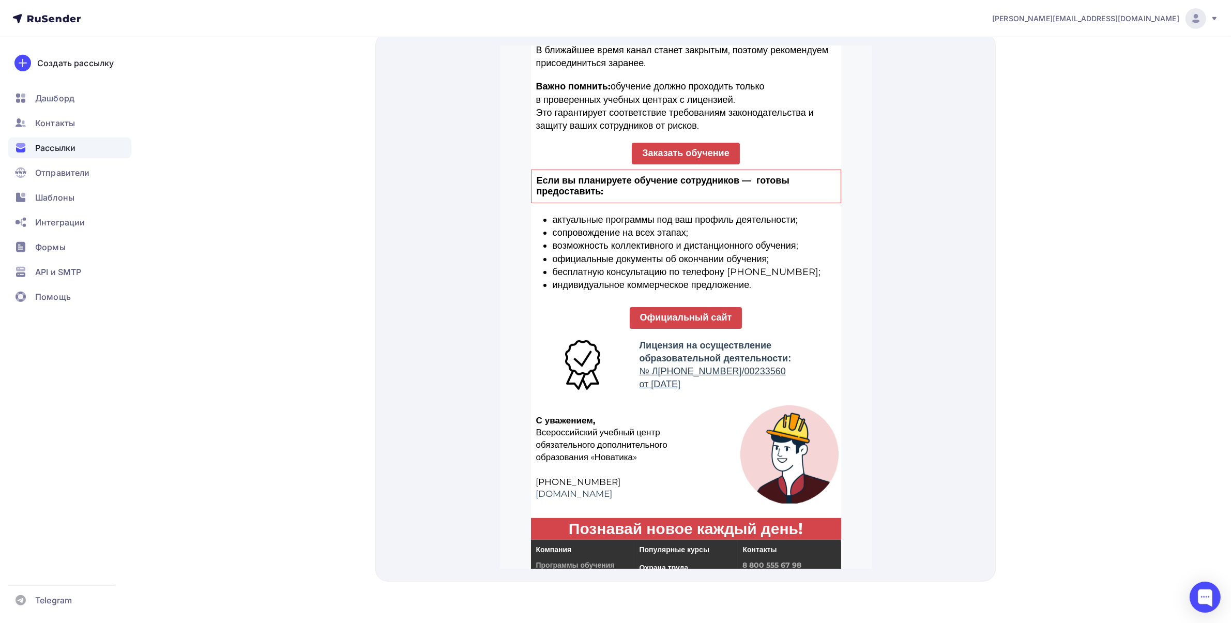
click at [695, 311] on span "Официальный сайт" at bounding box center [686, 304] width 92 height 11
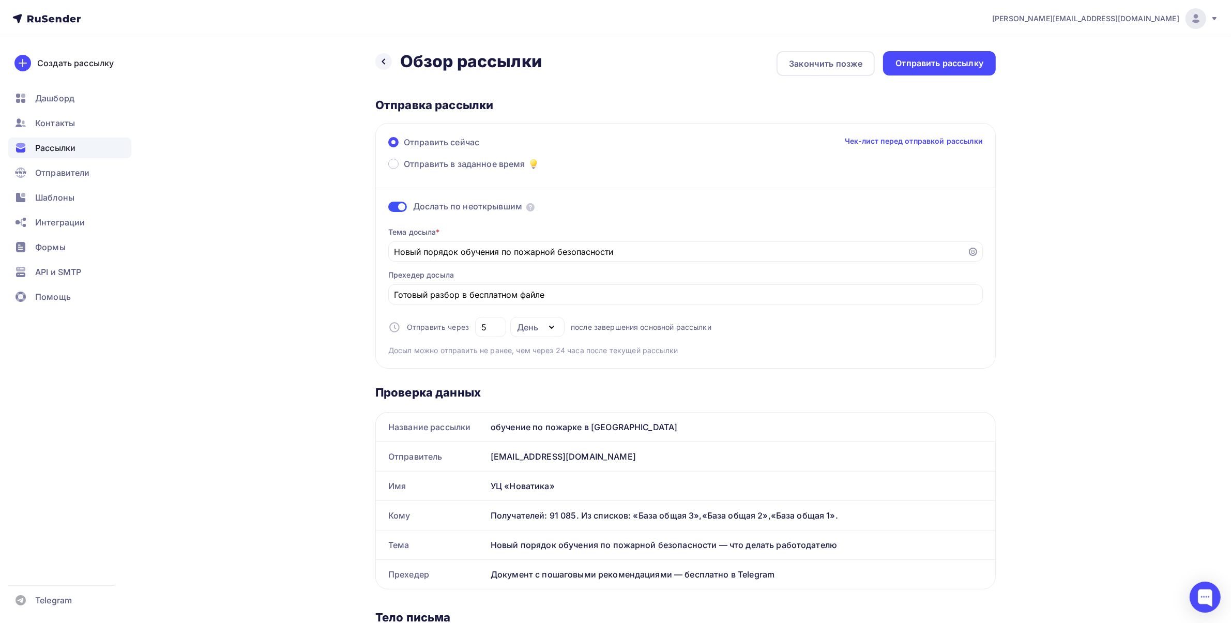
scroll to position [0, 0]
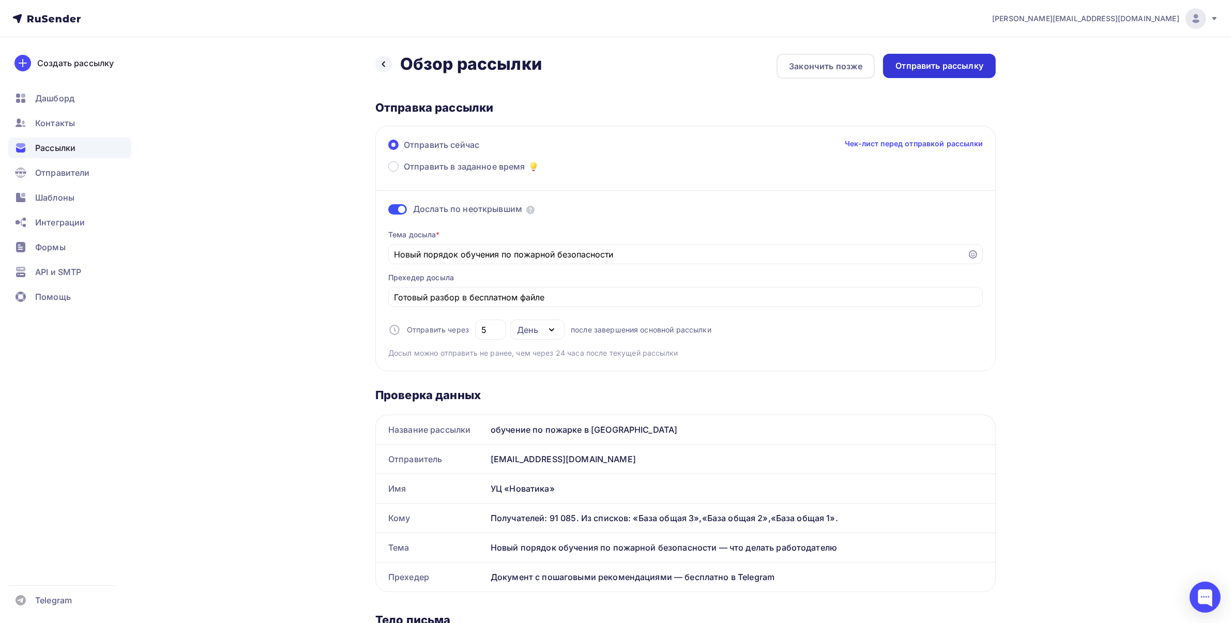
click at [917, 58] on div "Отправить рассылку" at bounding box center [939, 66] width 113 height 24
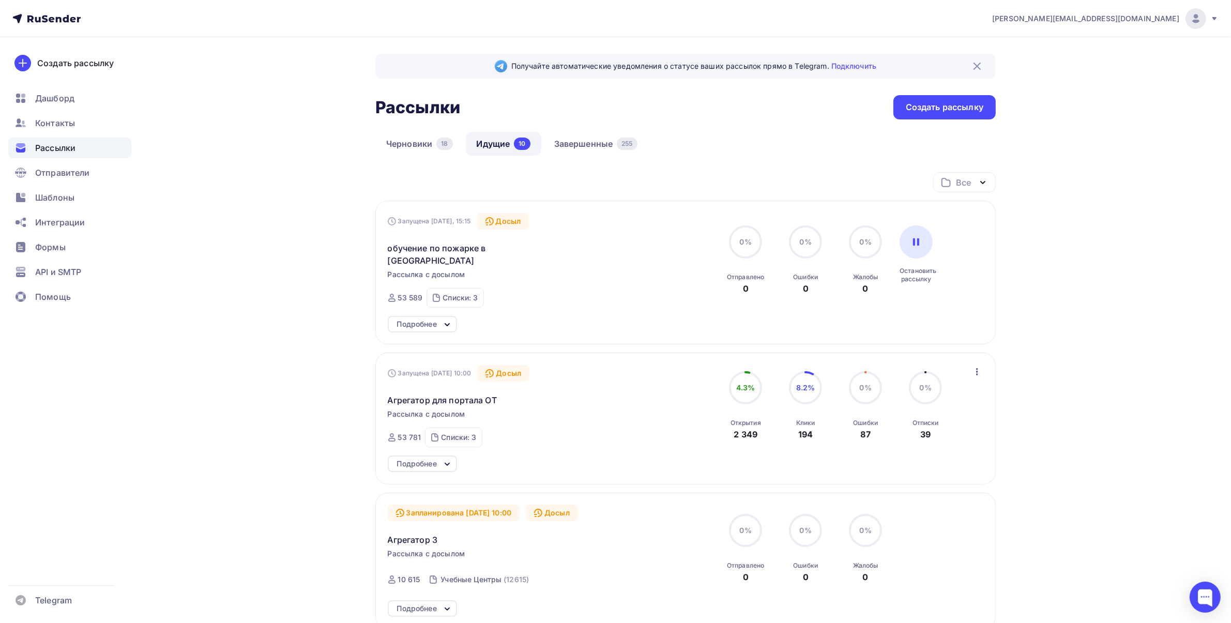
click at [503, 141] on link "Идущие 10" at bounding box center [503, 144] width 75 height 24
